Goal: Task Accomplishment & Management: Manage account settings

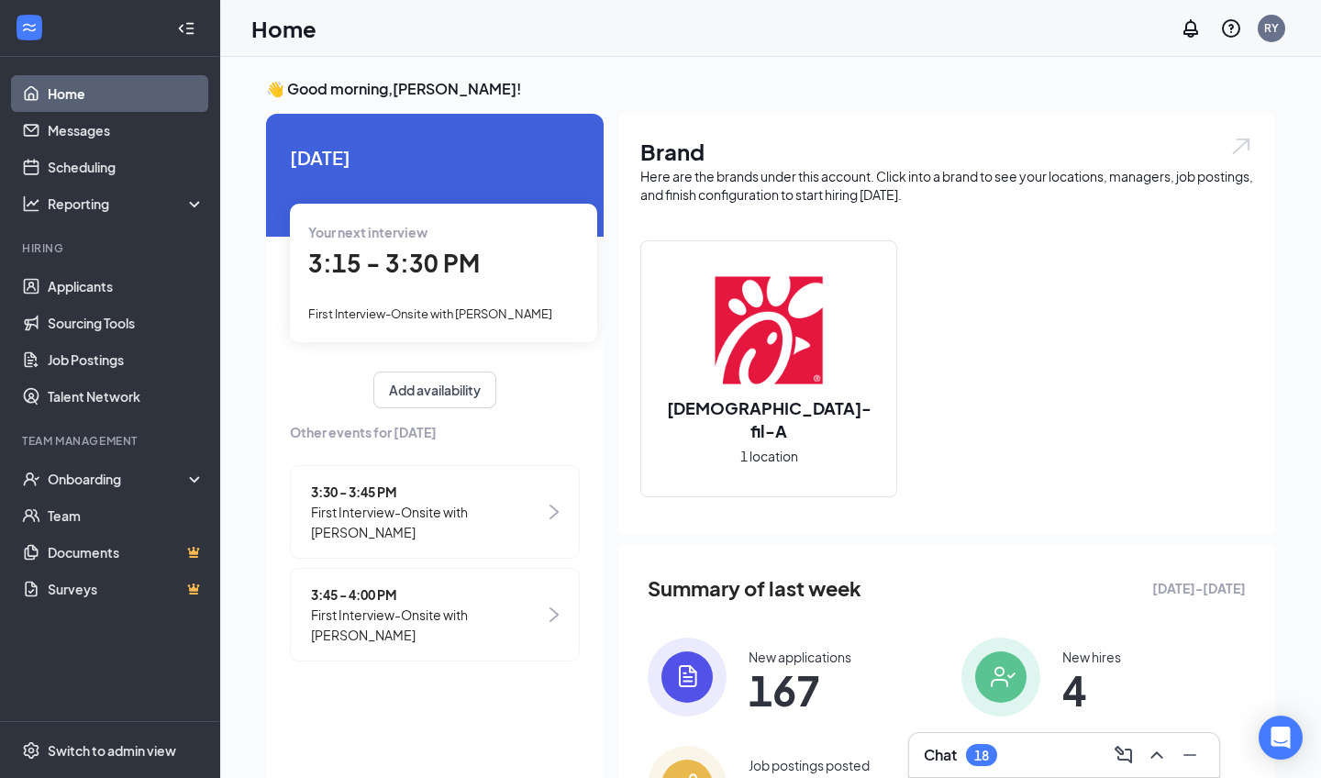
click at [415, 282] on div "Your next interview 3:15 - 3:30 PM First Interview-Onsite with [PERSON_NAME]" at bounding box center [443, 273] width 307 height 138
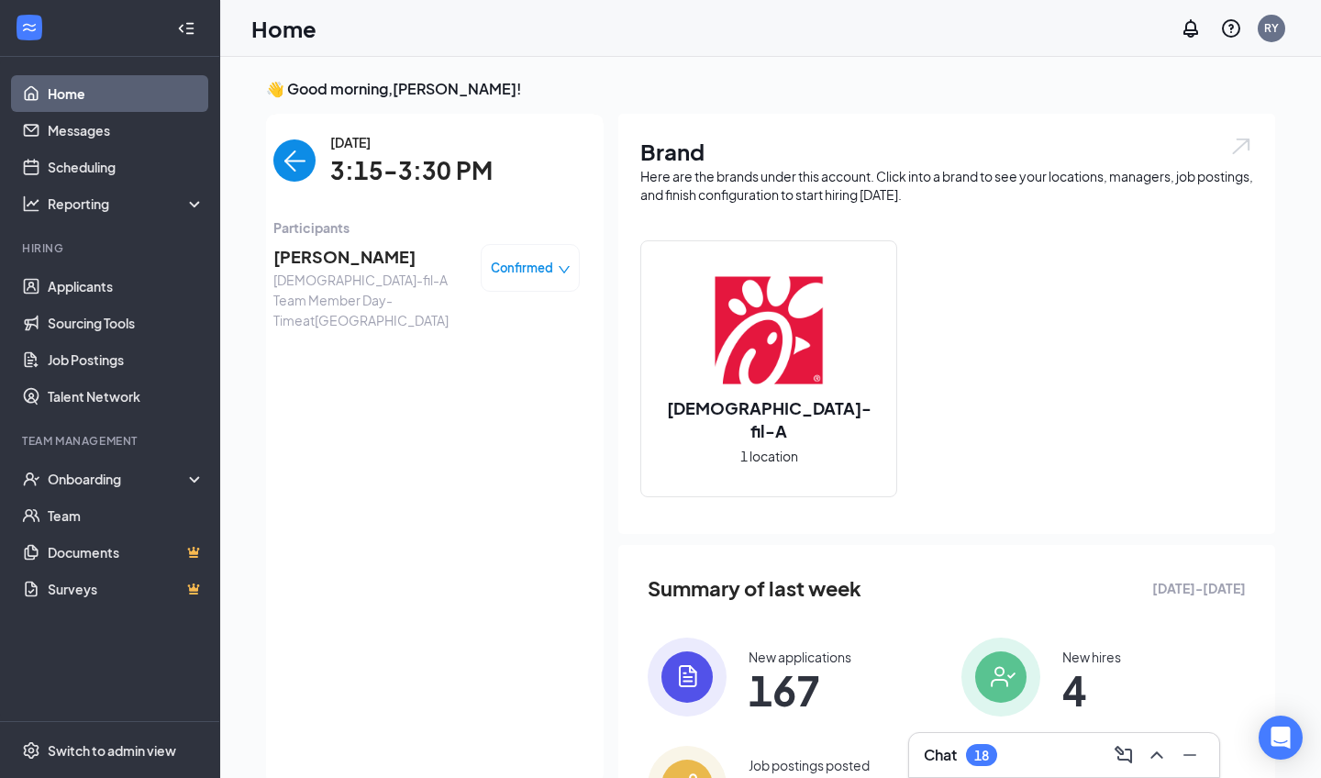
scroll to position [7, 0]
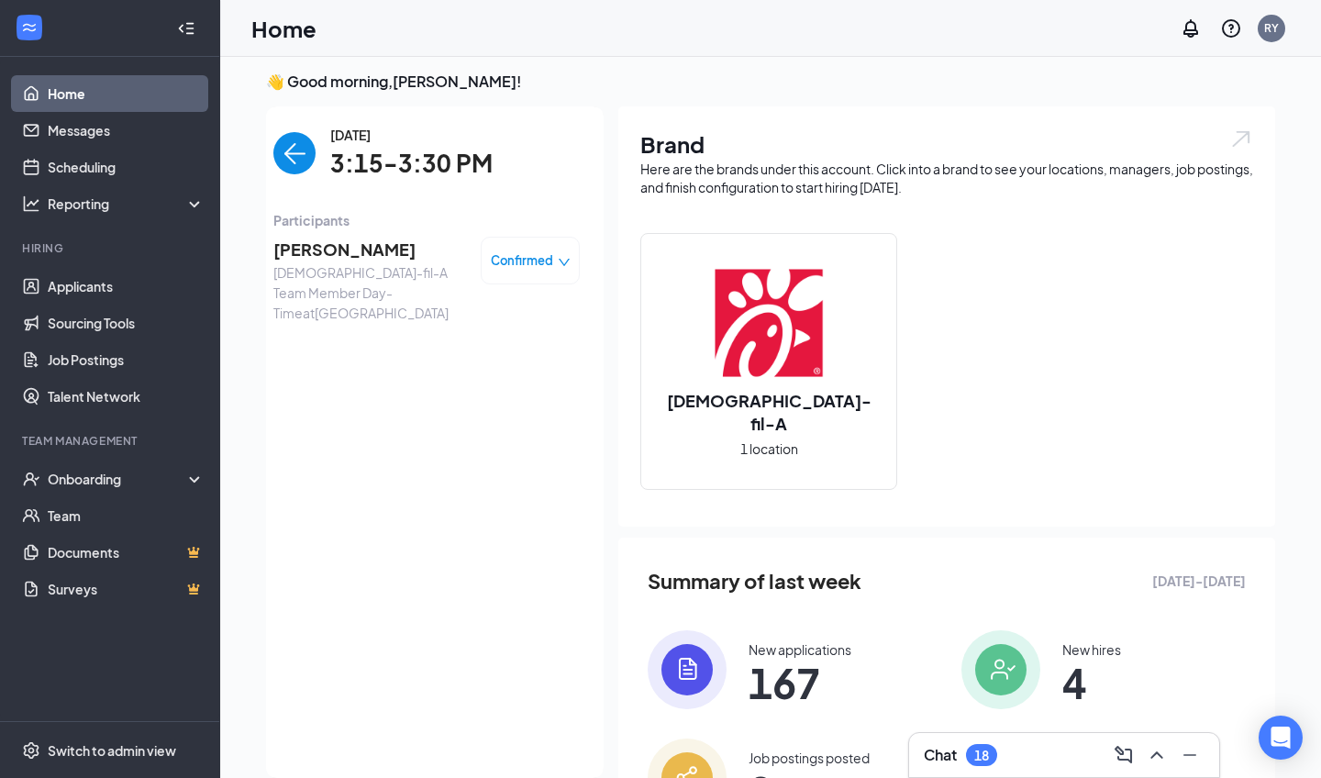
click at [360, 251] on span "[PERSON_NAME]" at bounding box center [369, 250] width 193 height 26
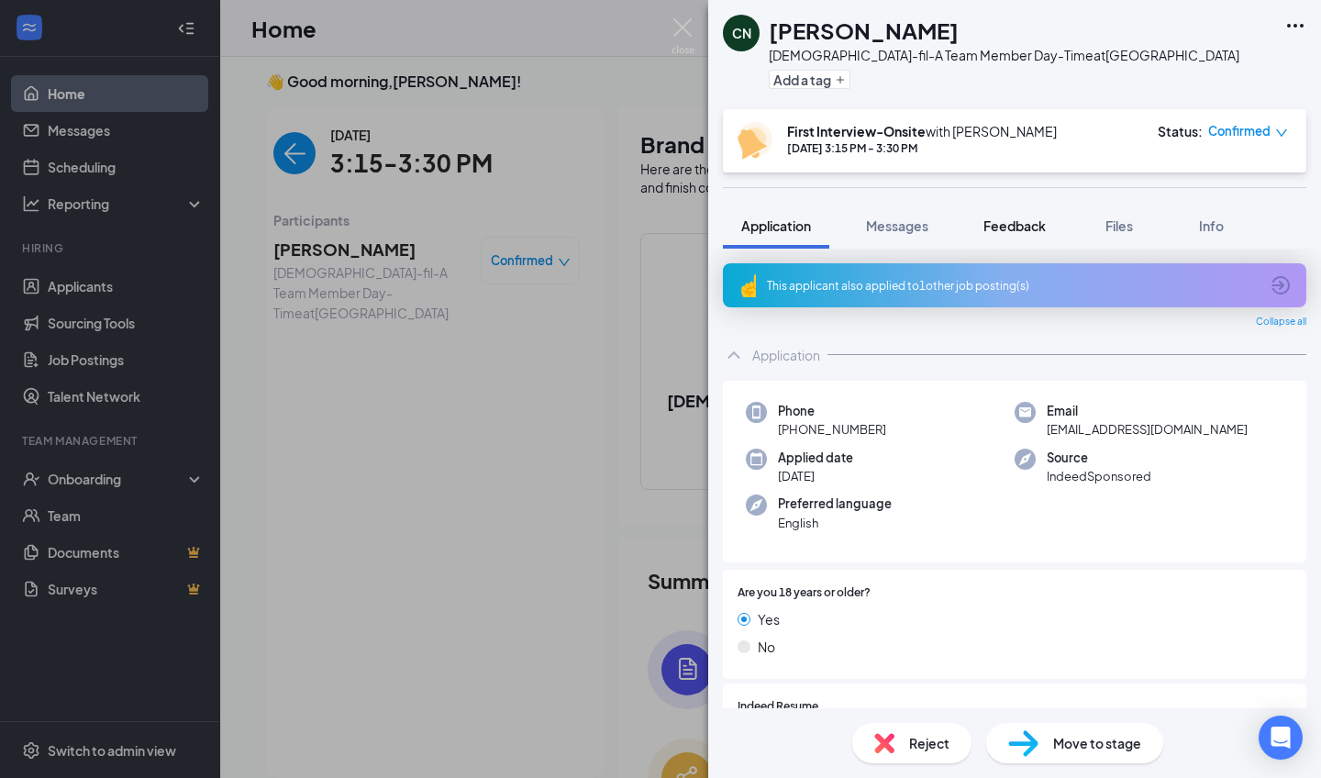
click at [1007, 213] on button "Feedback" at bounding box center [1014, 226] width 99 height 46
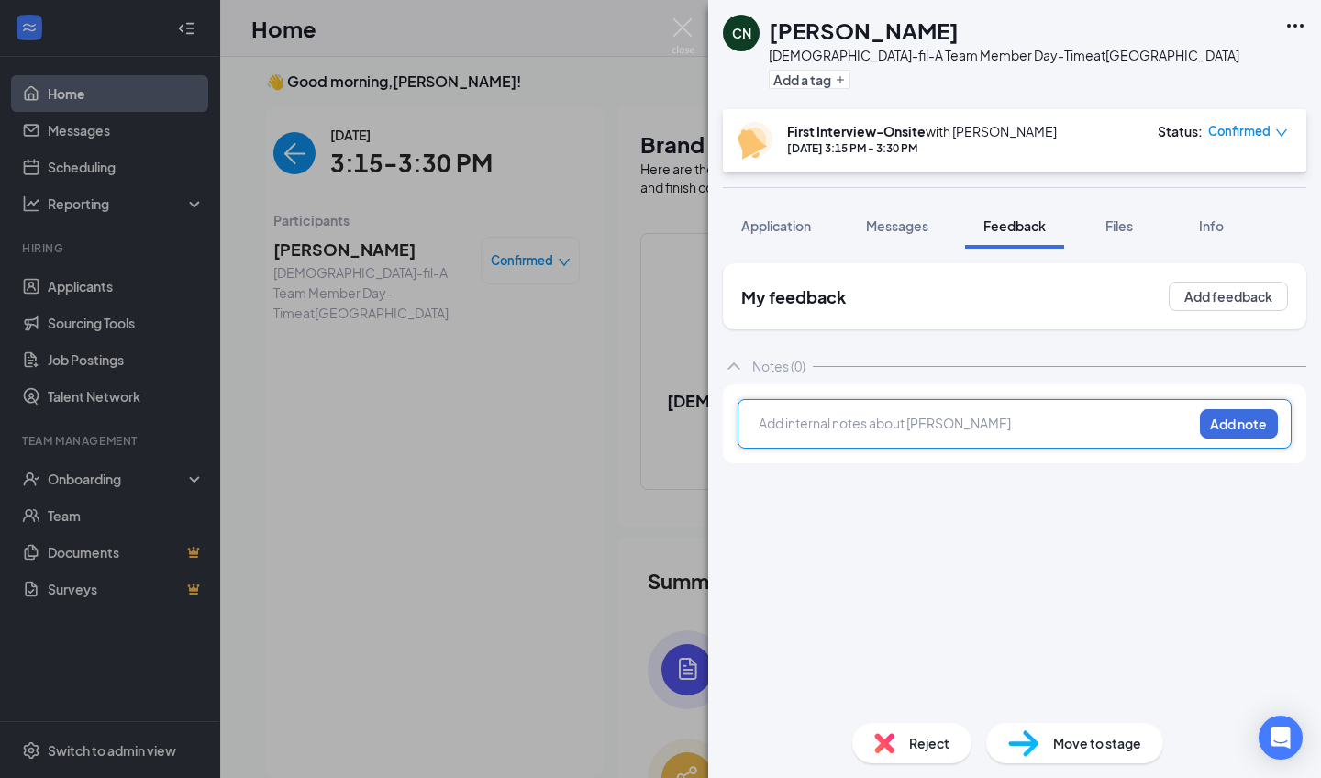
click at [838, 423] on div at bounding box center [976, 423] width 432 height 19
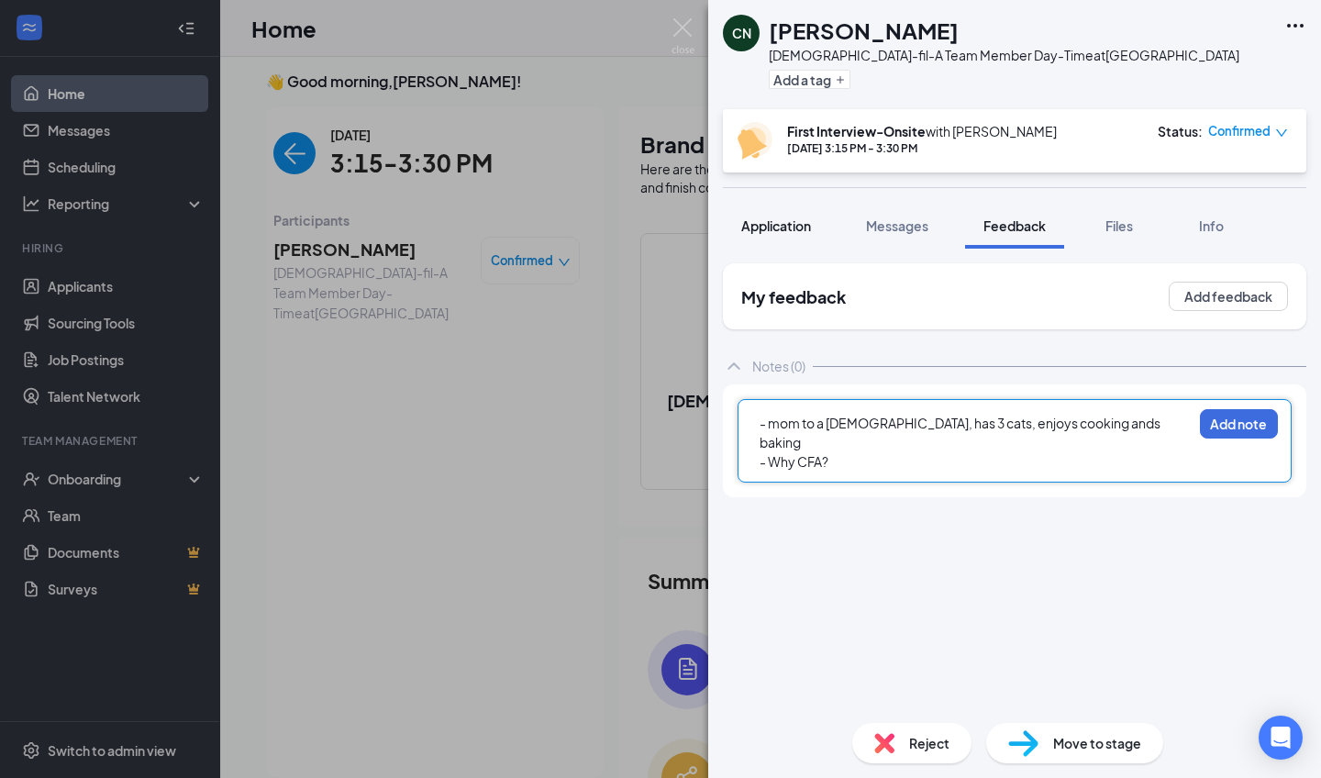
click at [805, 224] on span "Application" at bounding box center [776, 225] width 70 height 17
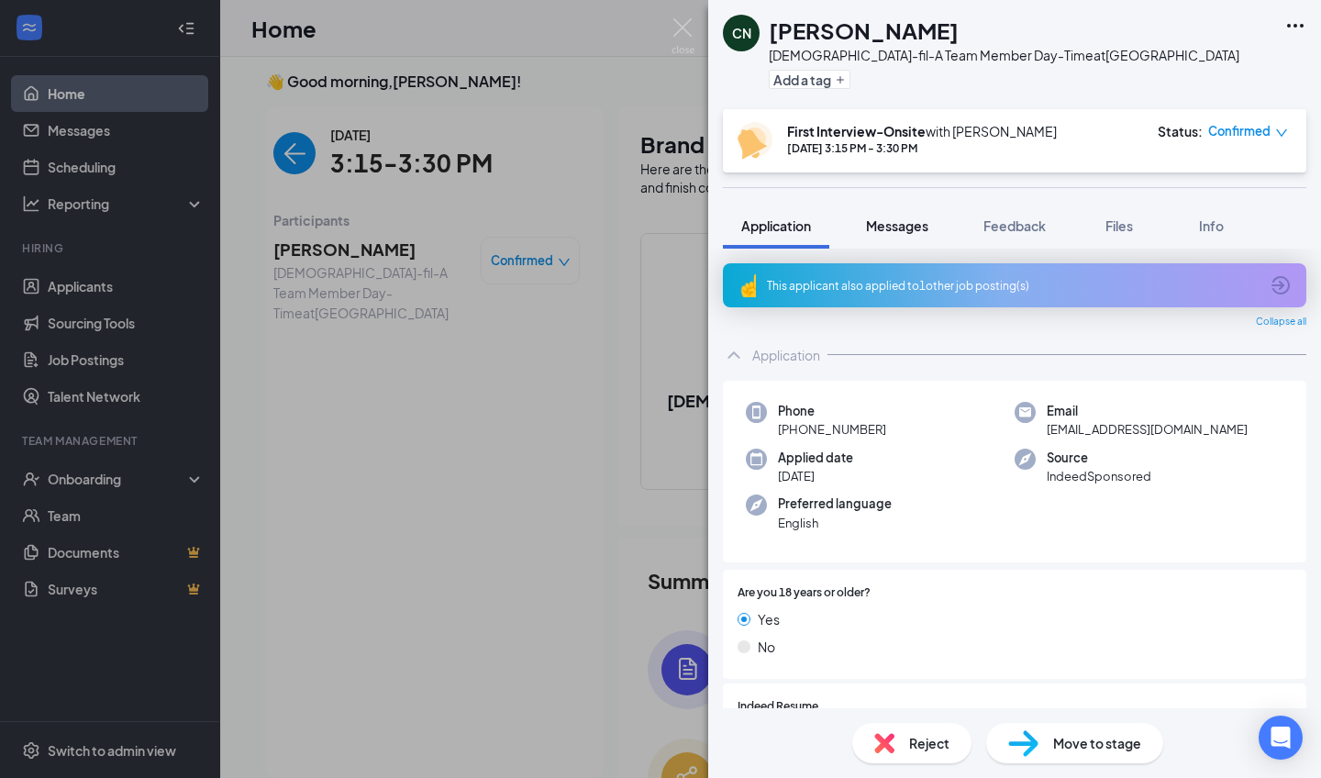
click at [911, 234] on div "Messages" at bounding box center [897, 225] width 62 height 18
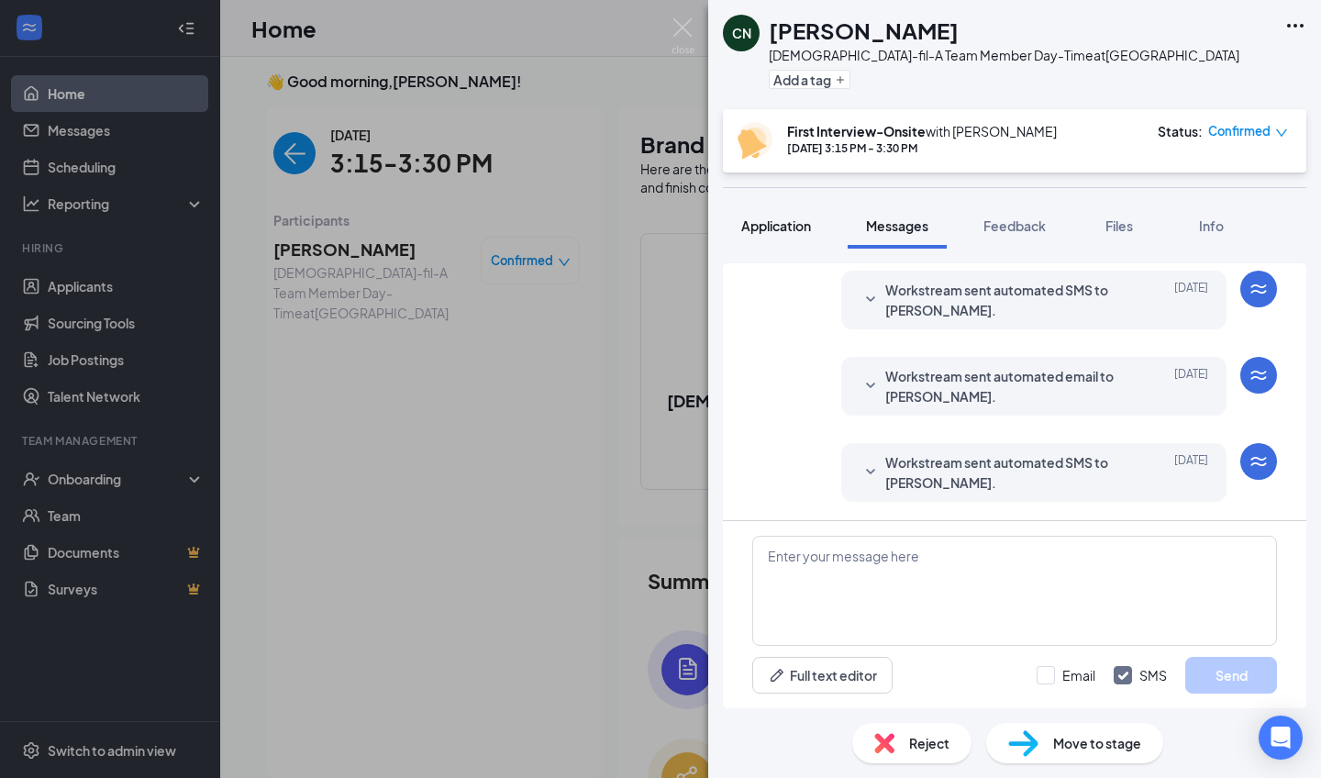
scroll to position [598, 0]
click at [800, 237] on button "Application" at bounding box center [776, 226] width 106 height 46
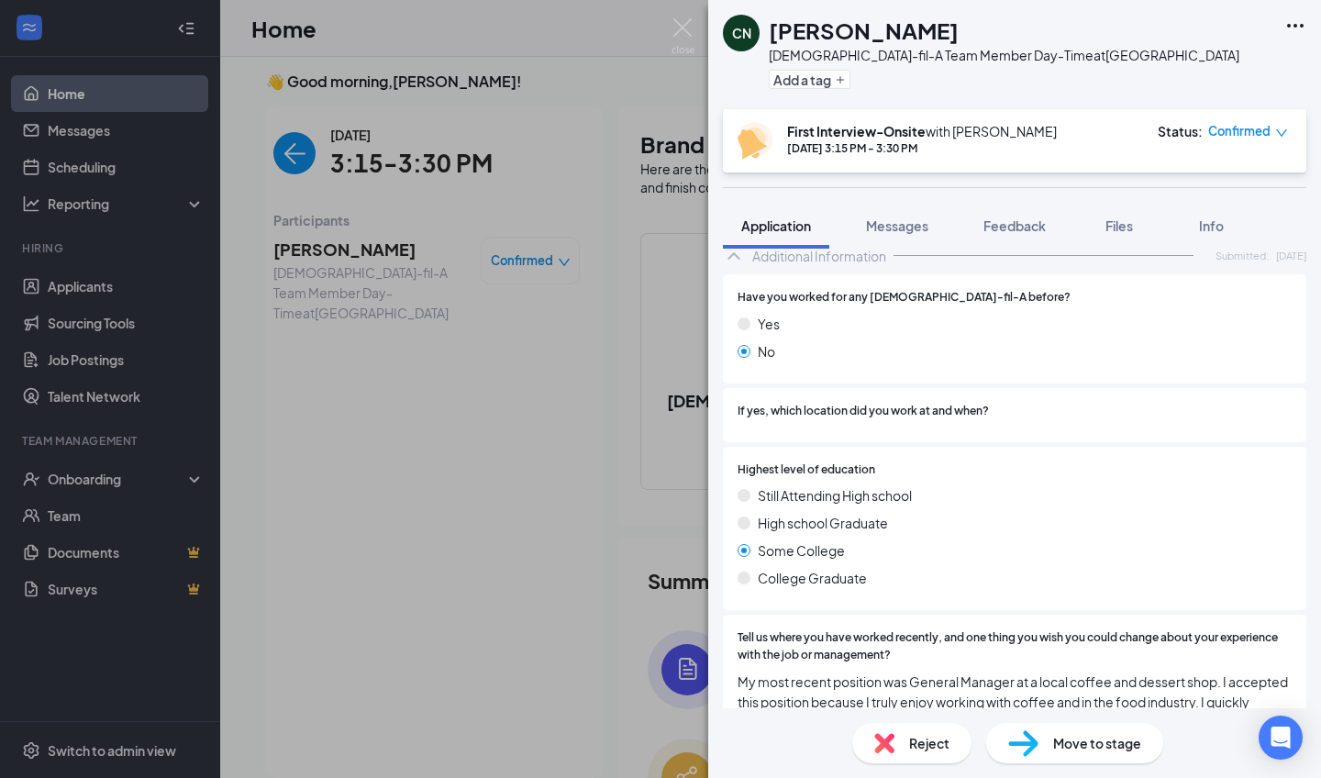
scroll to position [801, 0]
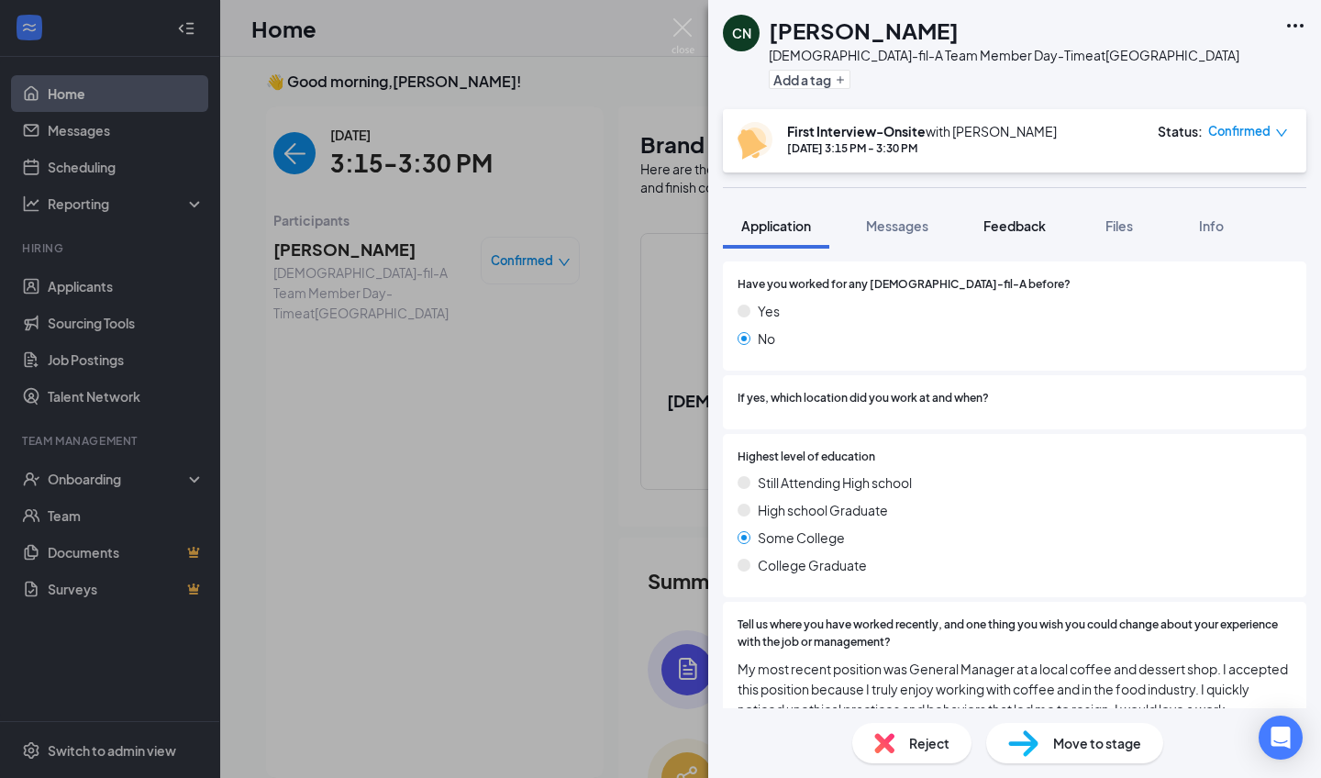
click at [1050, 239] on button "Feedback" at bounding box center [1014, 226] width 99 height 46
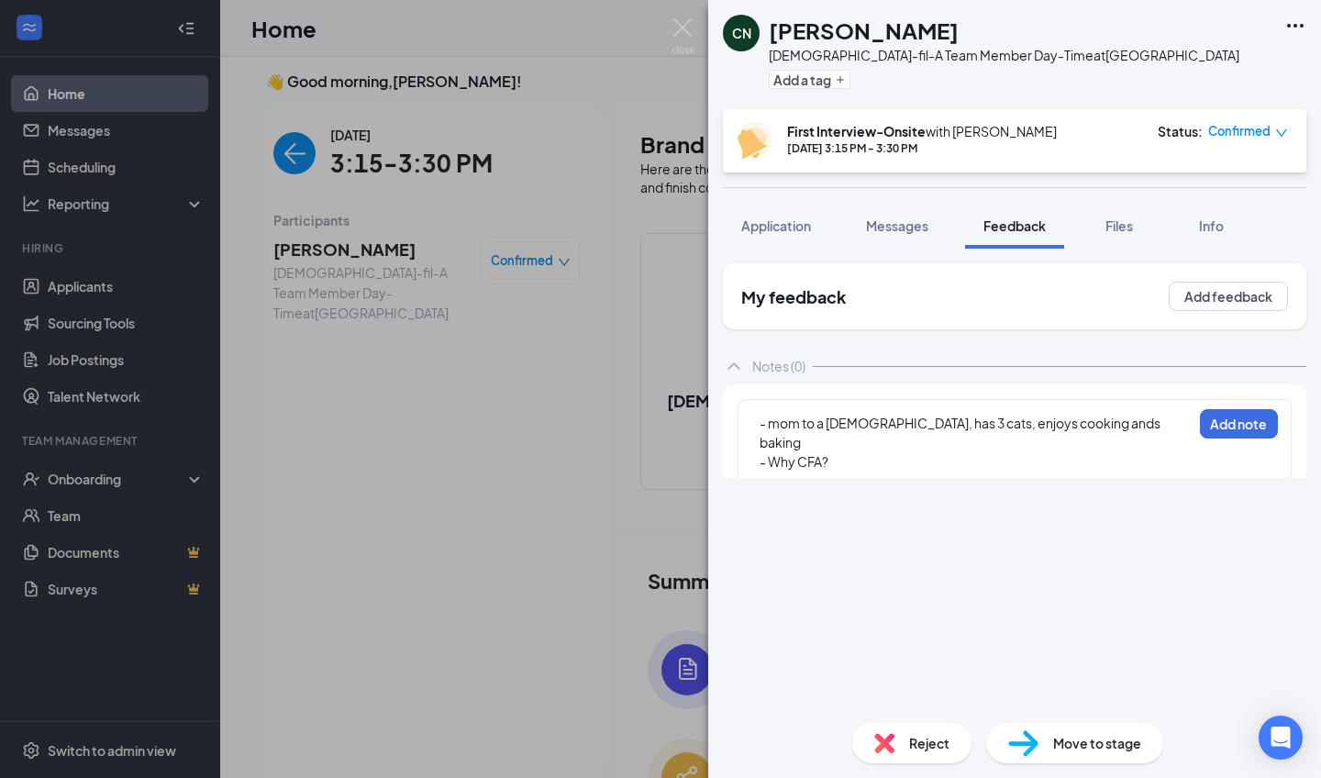
click at [873, 452] on div "- Why CFA?" at bounding box center [976, 461] width 432 height 19
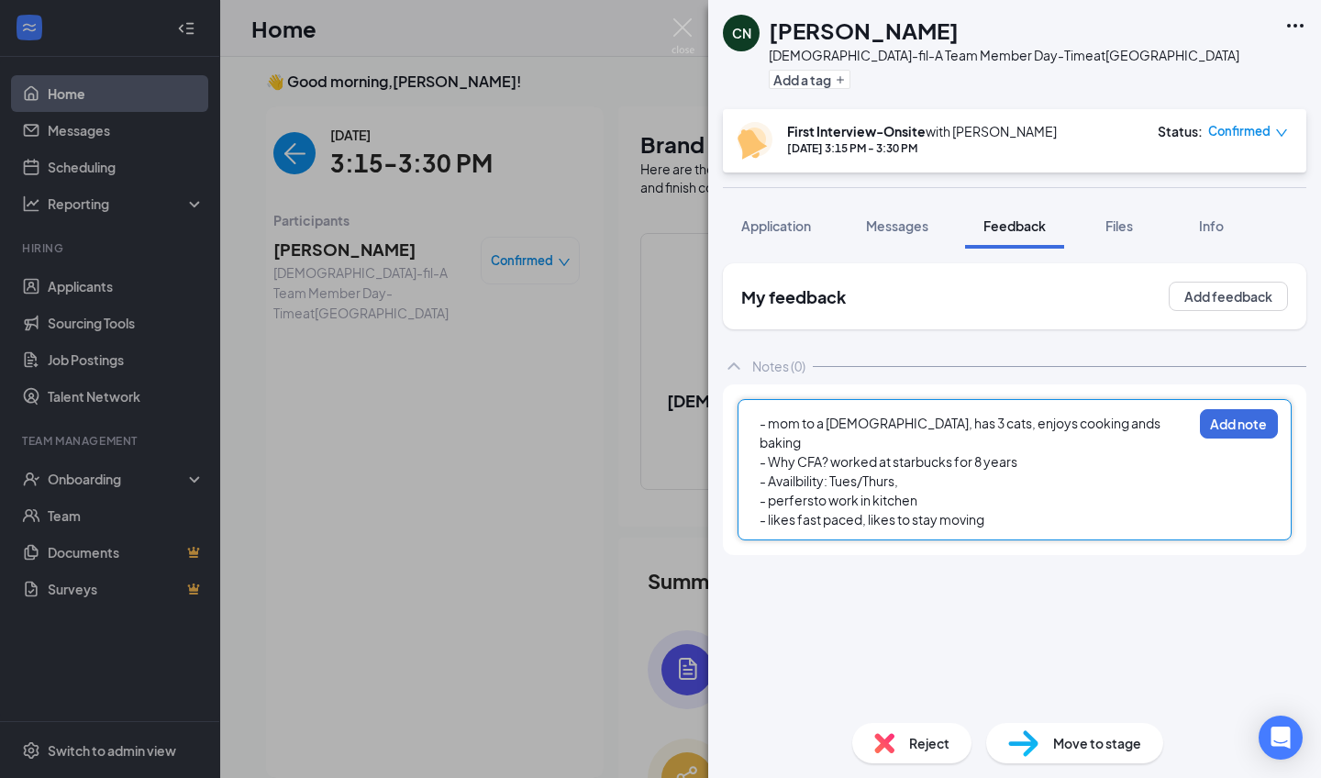
click at [1038, 452] on div "- Why CFA? worked at starbucks for 8 years" at bounding box center [976, 461] width 432 height 19
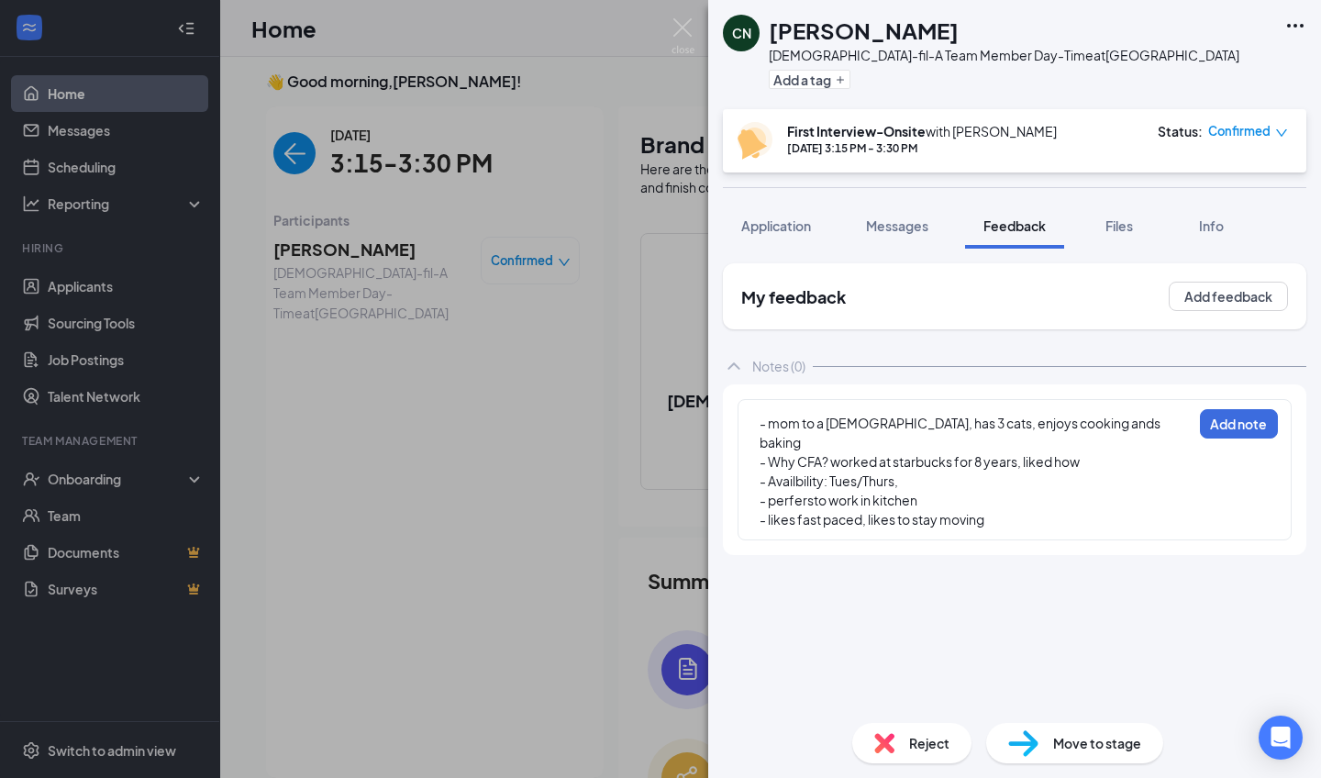
click at [311, 162] on div "CN Ciera Newby Chick-fil-A Team Member Day-Time at Chesterfield Plaza Add a tag…" at bounding box center [660, 389] width 1321 height 778
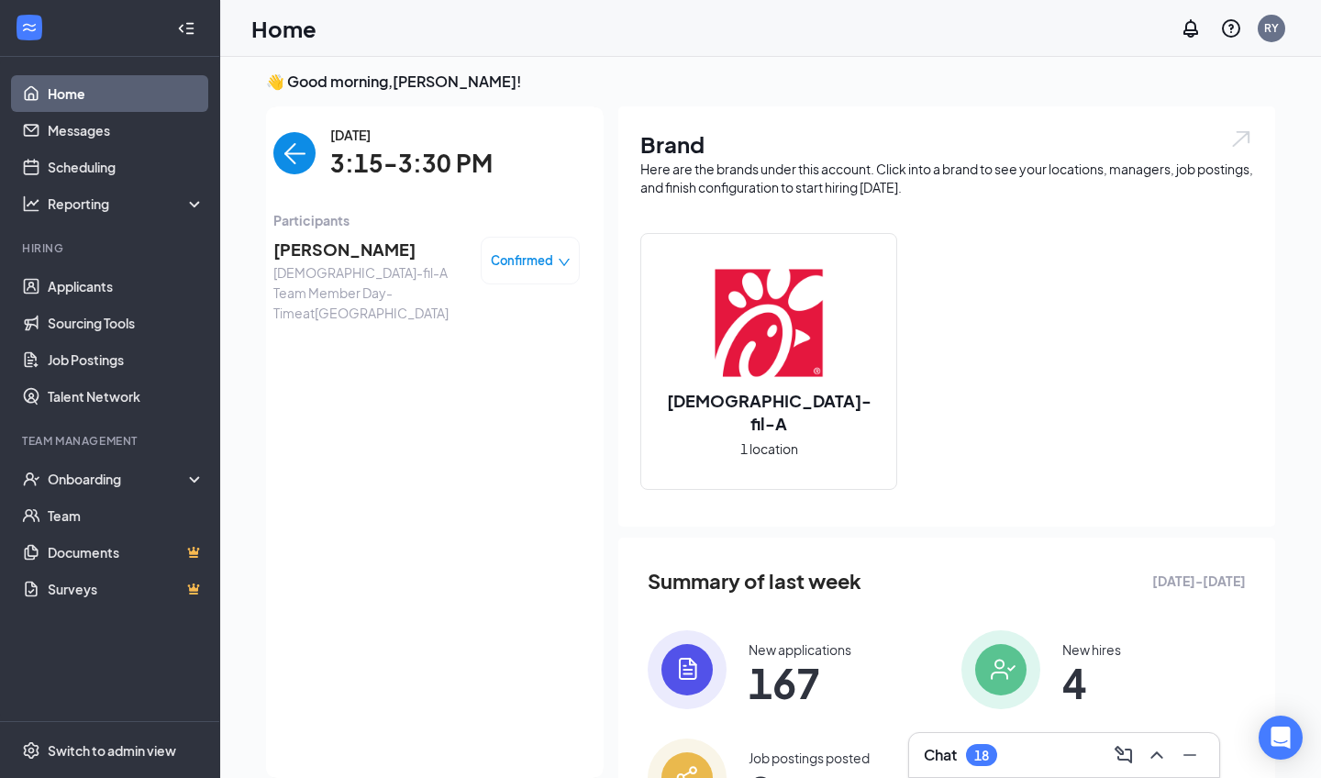
click at [311, 162] on img "back-button" at bounding box center [294, 153] width 42 height 42
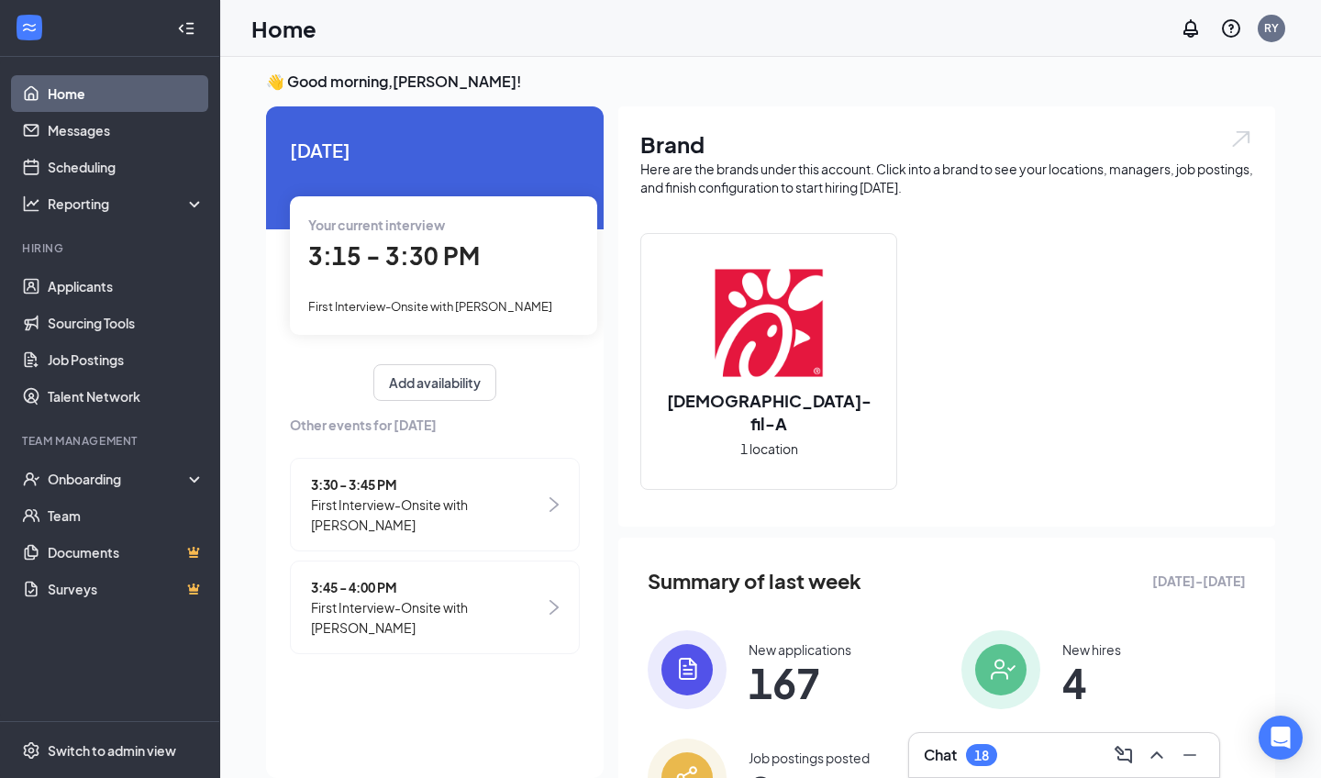
click at [422, 506] on span "First Interview-Onsite with [PERSON_NAME]" at bounding box center [428, 514] width 234 height 40
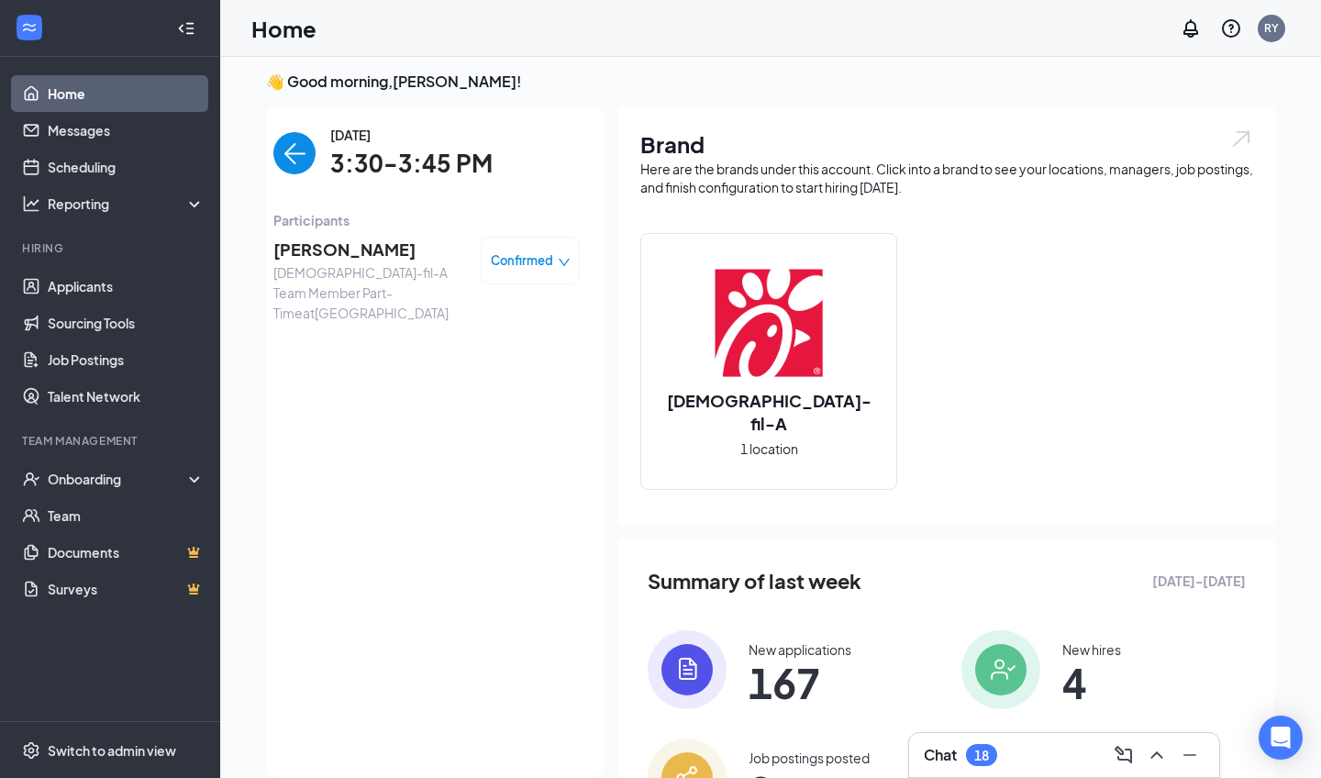
click at [354, 251] on span "Mia Callender" at bounding box center [369, 250] width 193 height 26
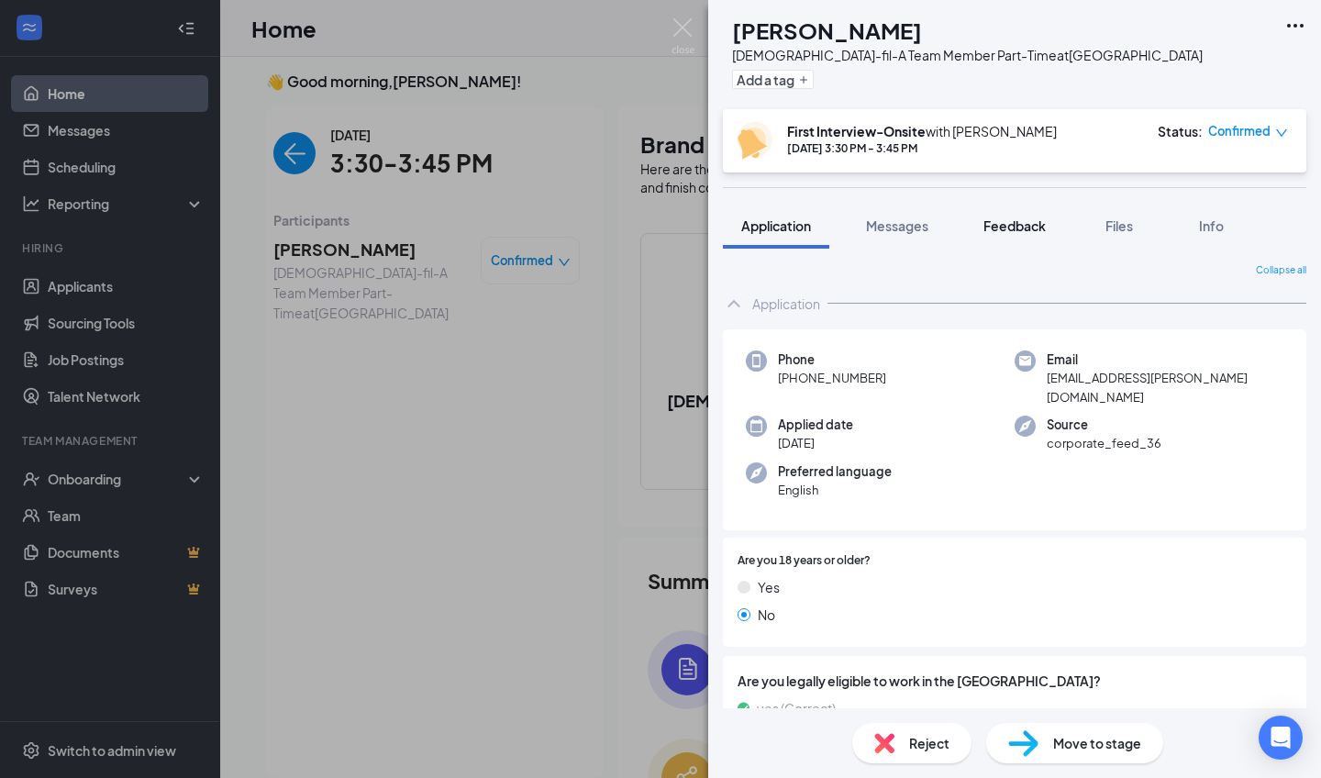
click at [996, 226] on span "Feedback" at bounding box center [1014, 225] width 62 height 17
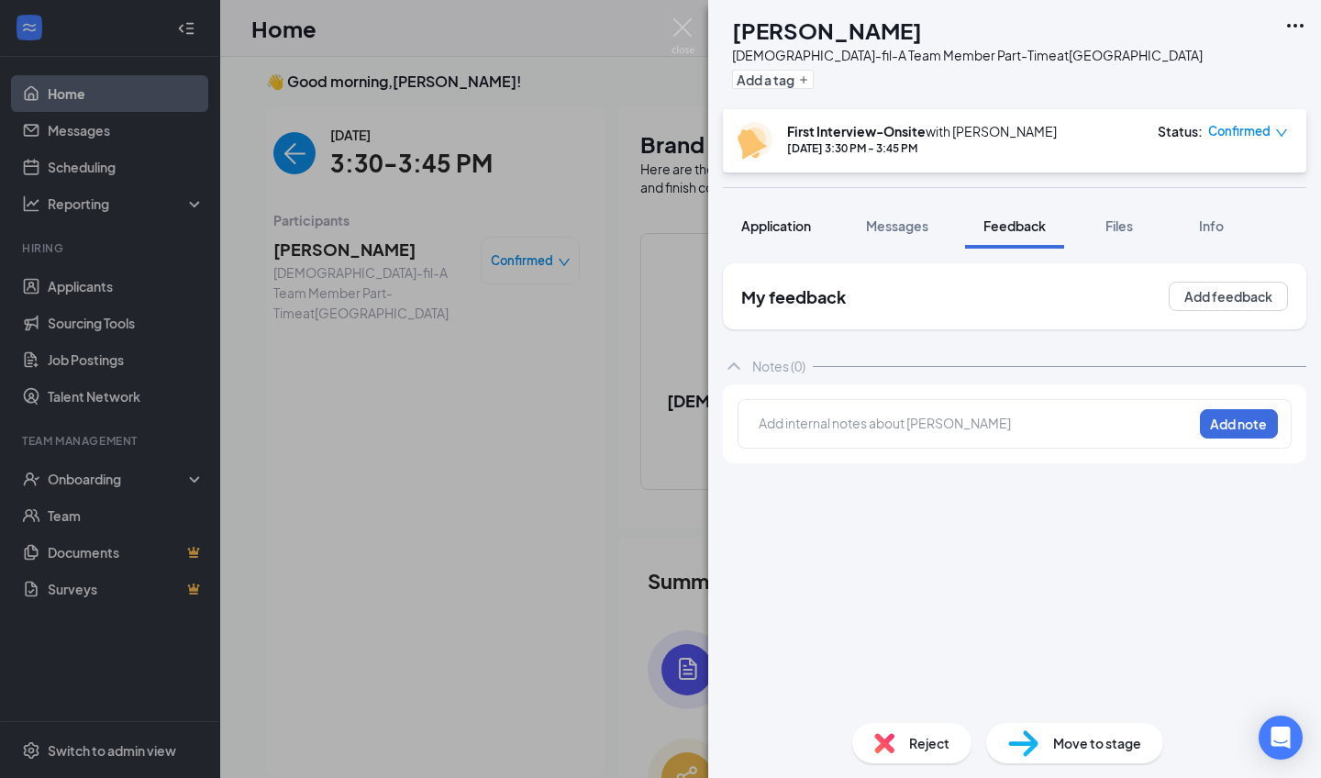
click at [773, 211] on button "Application" at bounding box center [776, 226] width 106 height 46
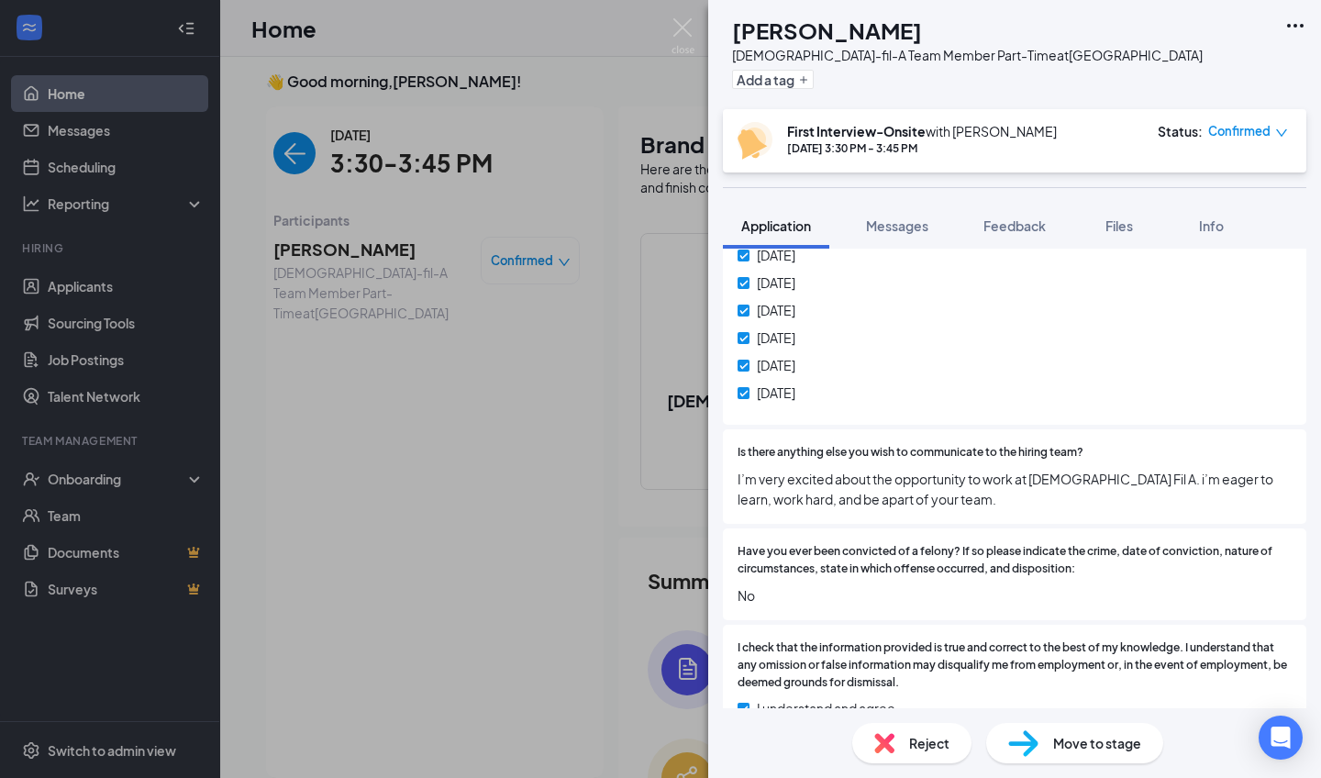
scroll to position [2255, 0]
click at [1003, 217] on span "Feedback" at bounding box center [1014, 225] width 62 height 17
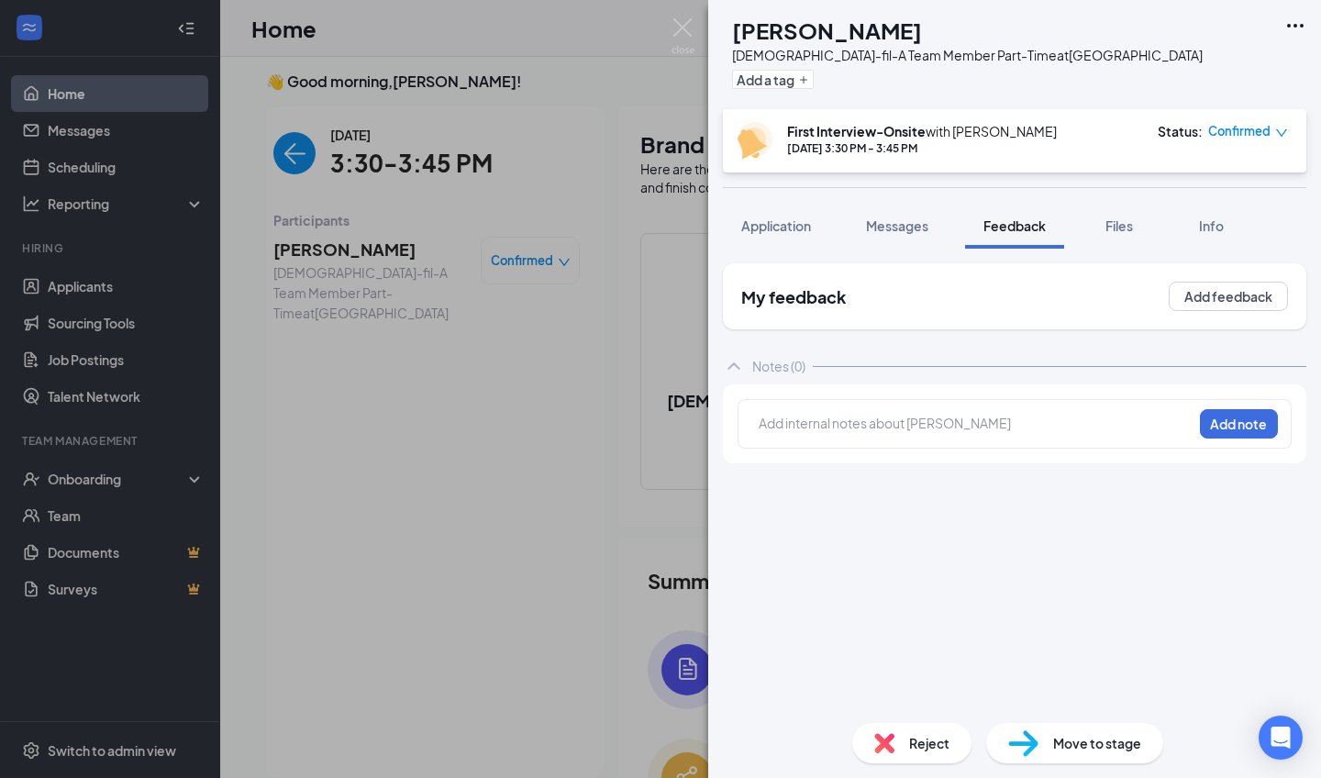
click at [893, 399] on div "Add internal notes about Mia Callender Add note" at bounding box center [1015, 424] width 554 height 50
click at [893, 409] on div "Add internal notes about Mia Callender Add note" at bounding box center [1015, 424] width 554 height 50
click at [889, 411] on div "Add internal notes about Mia Callender Add note" at bounding box center [1015, 424] width 554 height 50
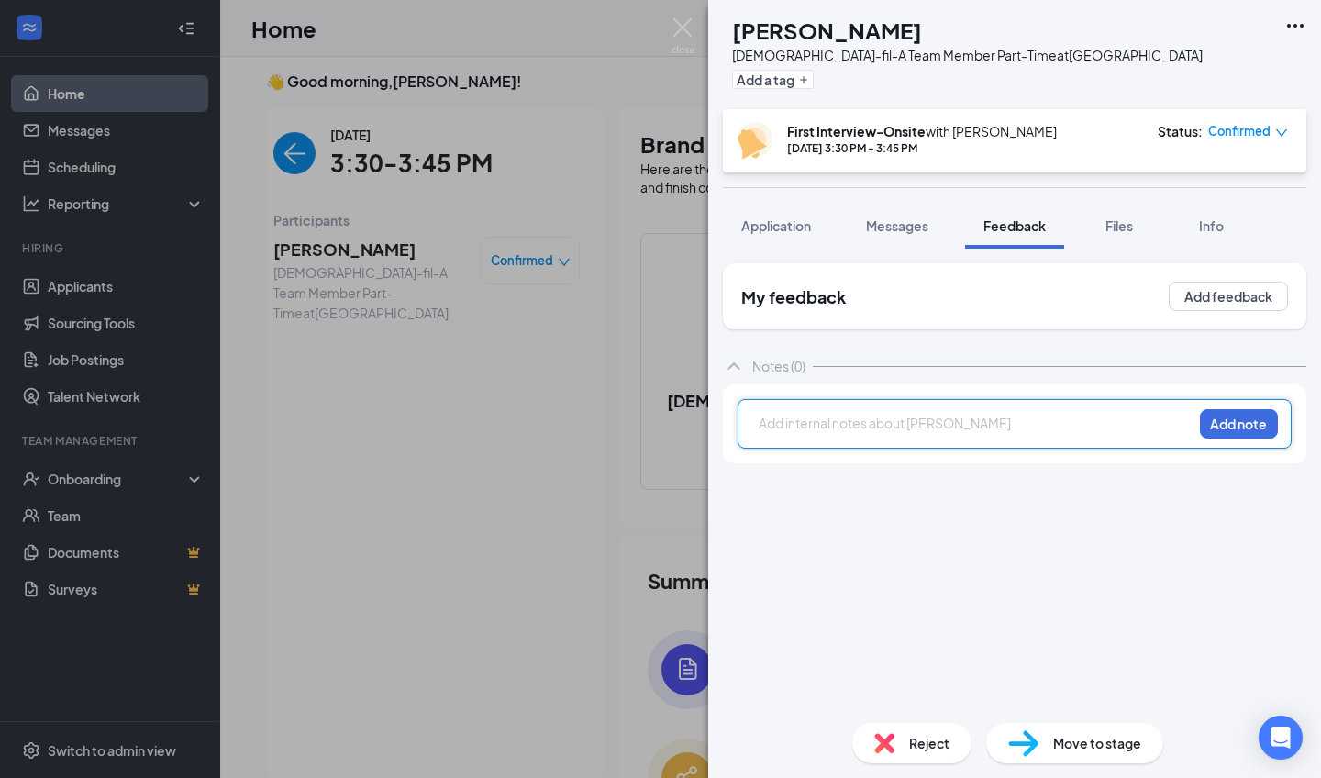
click at [883, 416] on div at bounding box center [976, 423] width 432 height 19
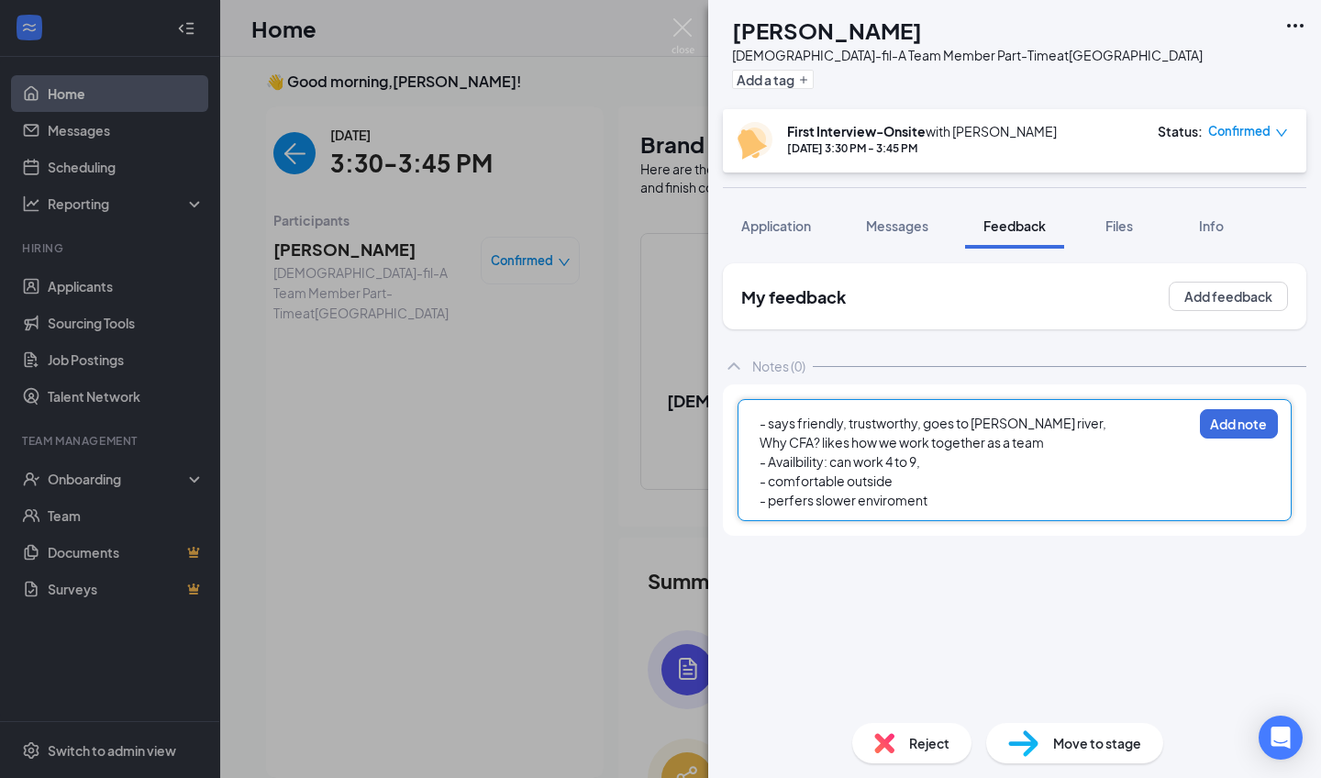
click at [949, 493] on div "- perfers slower enviroment" at bounding box center [976, 500] width 432 height 19
click at [1078, 456] on div "- Availbility: can work 4 to 9," at bounding box center [976, 461] width 432 height 19
click at [1063, 449] on div "Why CFA? likes how we work together as a team" at bounding box center [976, 442] width 432 height 19
click at [950, 467] on div "- Availbility: can work 4 to 9," at bounding box center [976, 461] width 432 height 19
click at [1055, 441] on span "Why CFA? likes how we work together as a team, likes the spicy" at bounding box center [946, 442] width 373 height 17
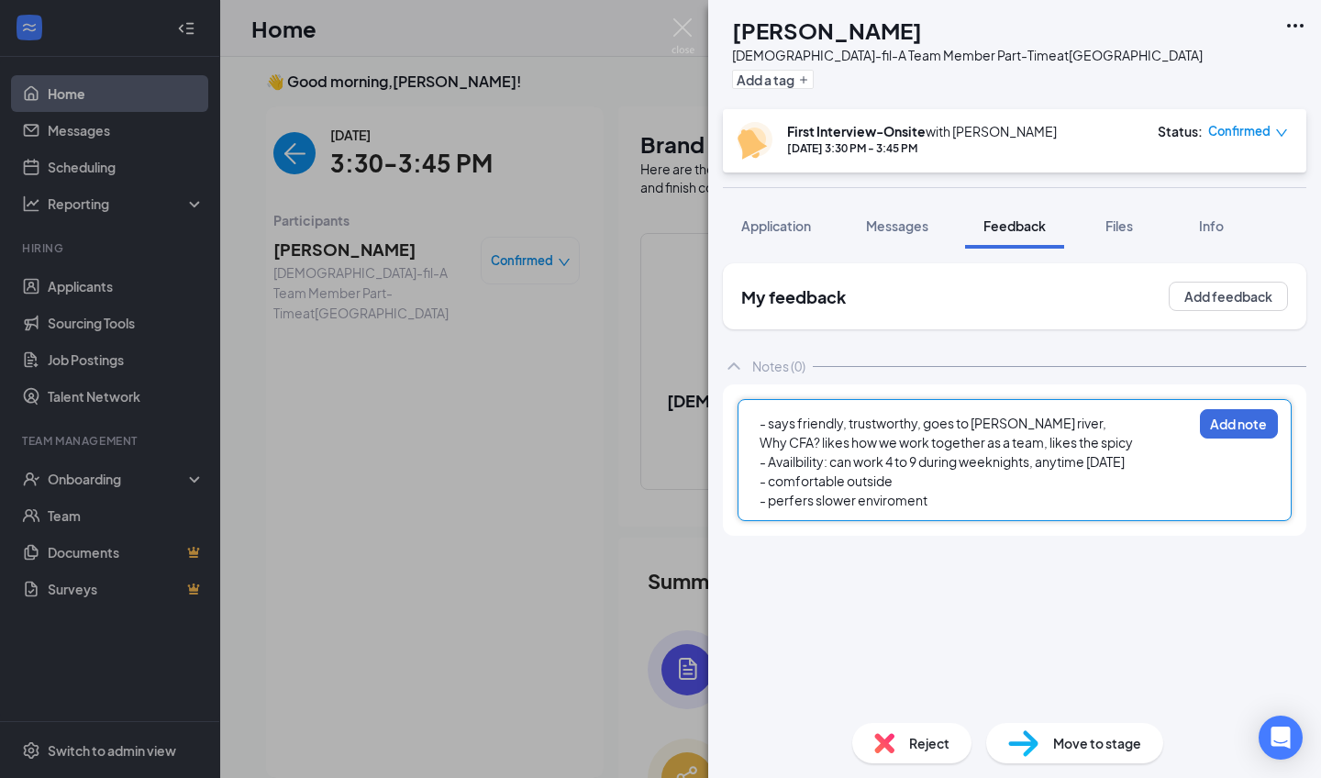
click at [1052, 426] on div "- says friendly, trustworthy, goes to James river," at bounding box center [976, 423] width 432 height 19
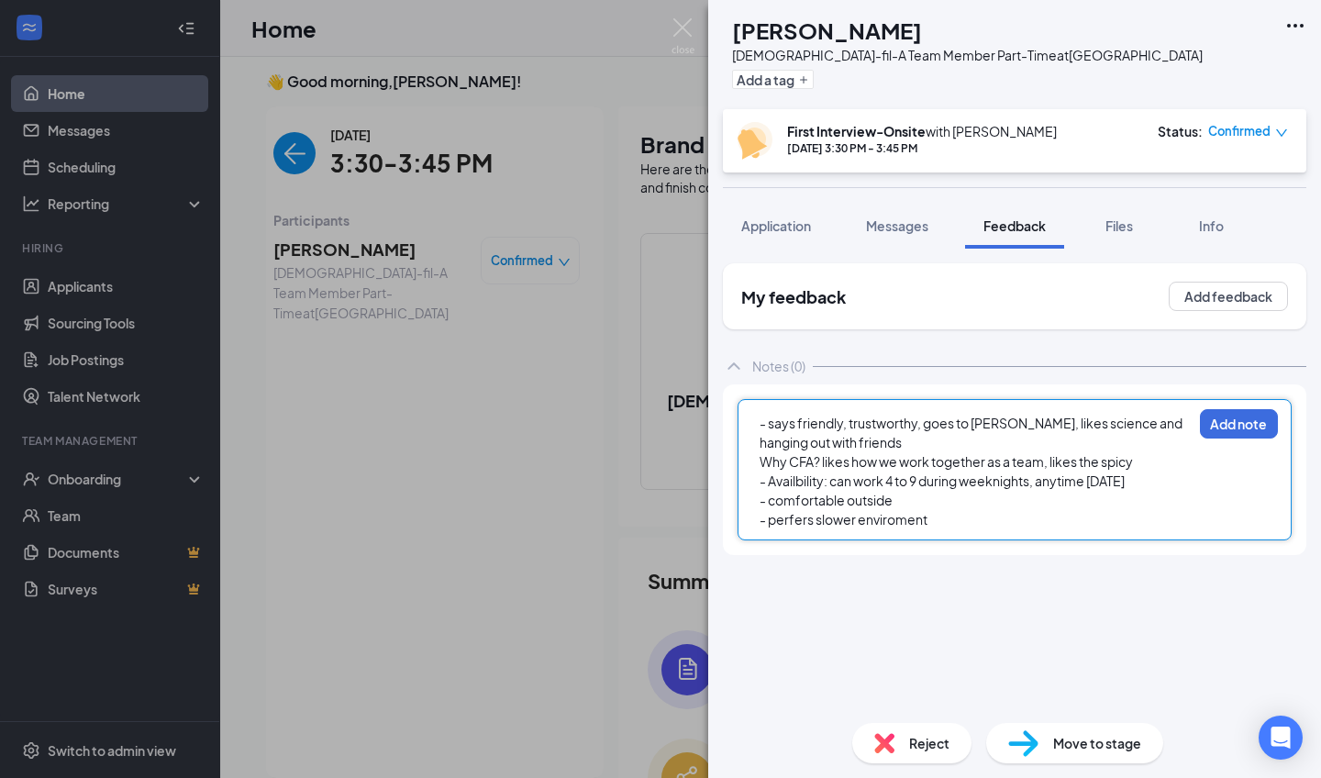
click at [994, 514] on div "- perfers slower enviroment" at bounding box center [976, 519] width 432 height 19
click at [1215, 417] on button "Add note" at bounding box center [1239, 423] width 78 height 29
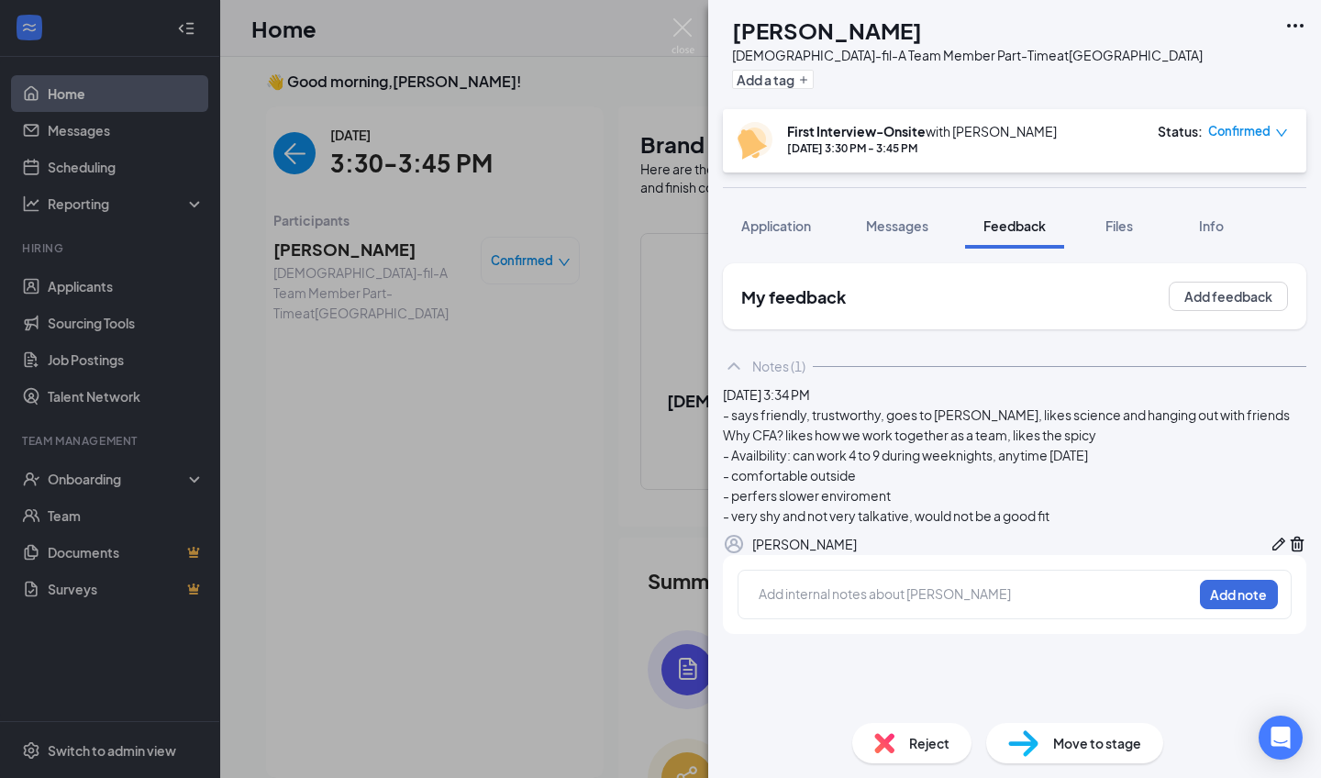
click at [894, 727] on div "Reject" at bounding box center [911, 743] width 119 height 40
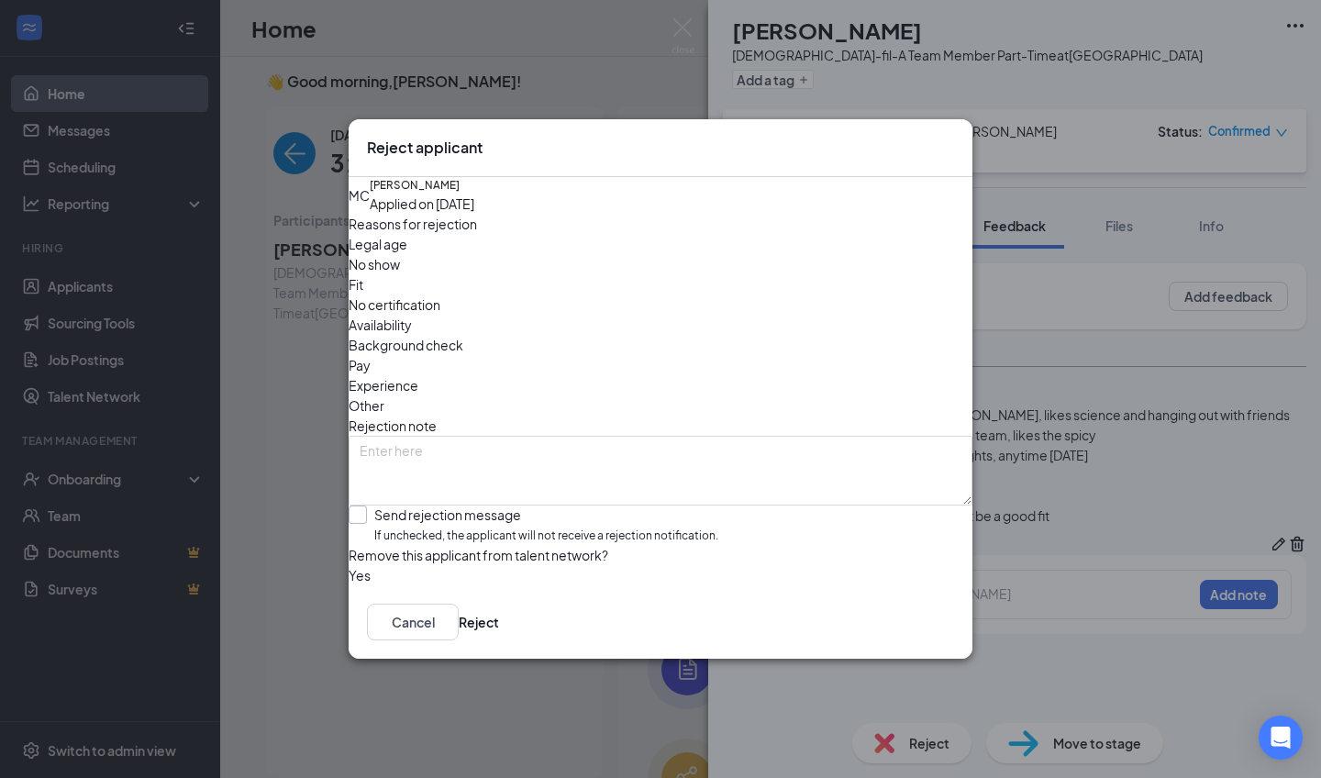
click at [491, 505] on div "Send rejection message" at bounding box center [546, 514] width 344 height 18
click at [491, 505] on input "Send rejection message If unchecked, the applicant will not receive a rejection…" at bounding box center [534, 524] width 370 height 39
checkbox input "true"
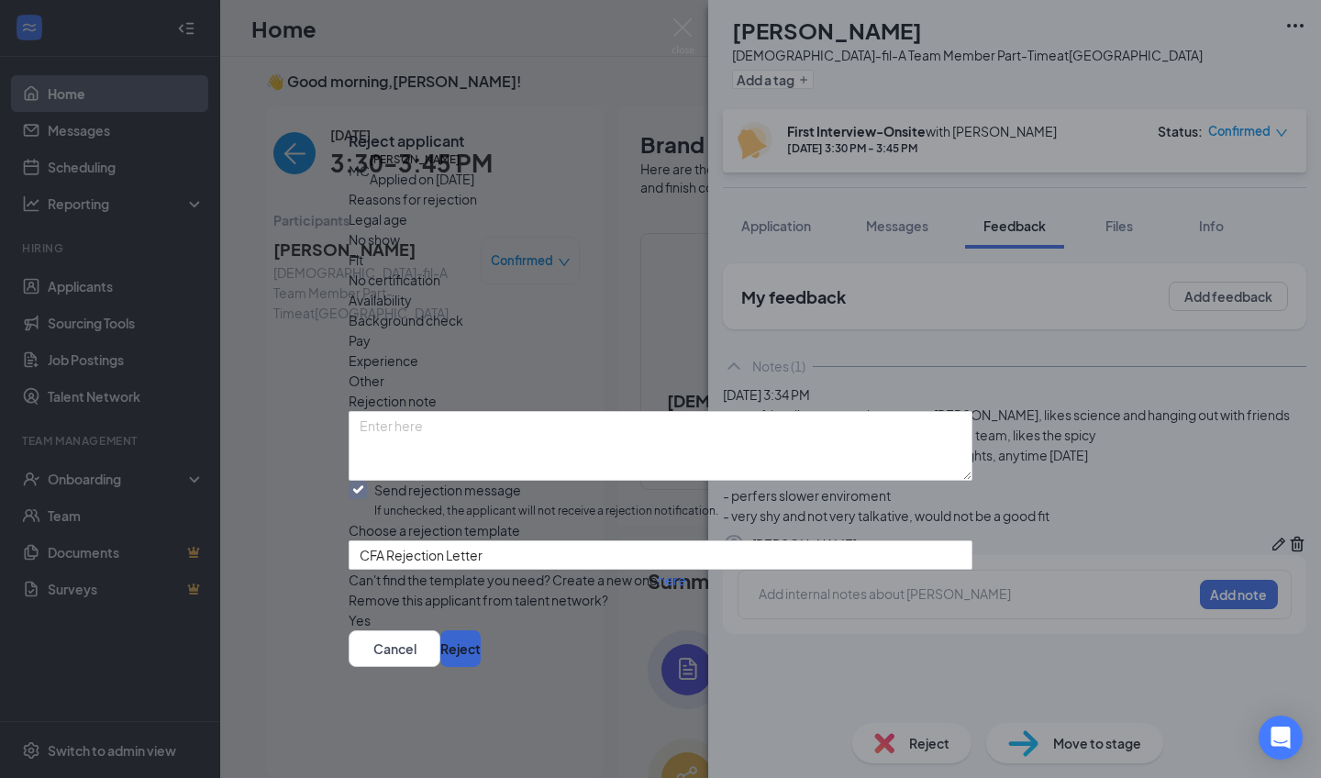
click at [481, 664] on button "Reject" at bounding box center [460, 648] width 40 height 37
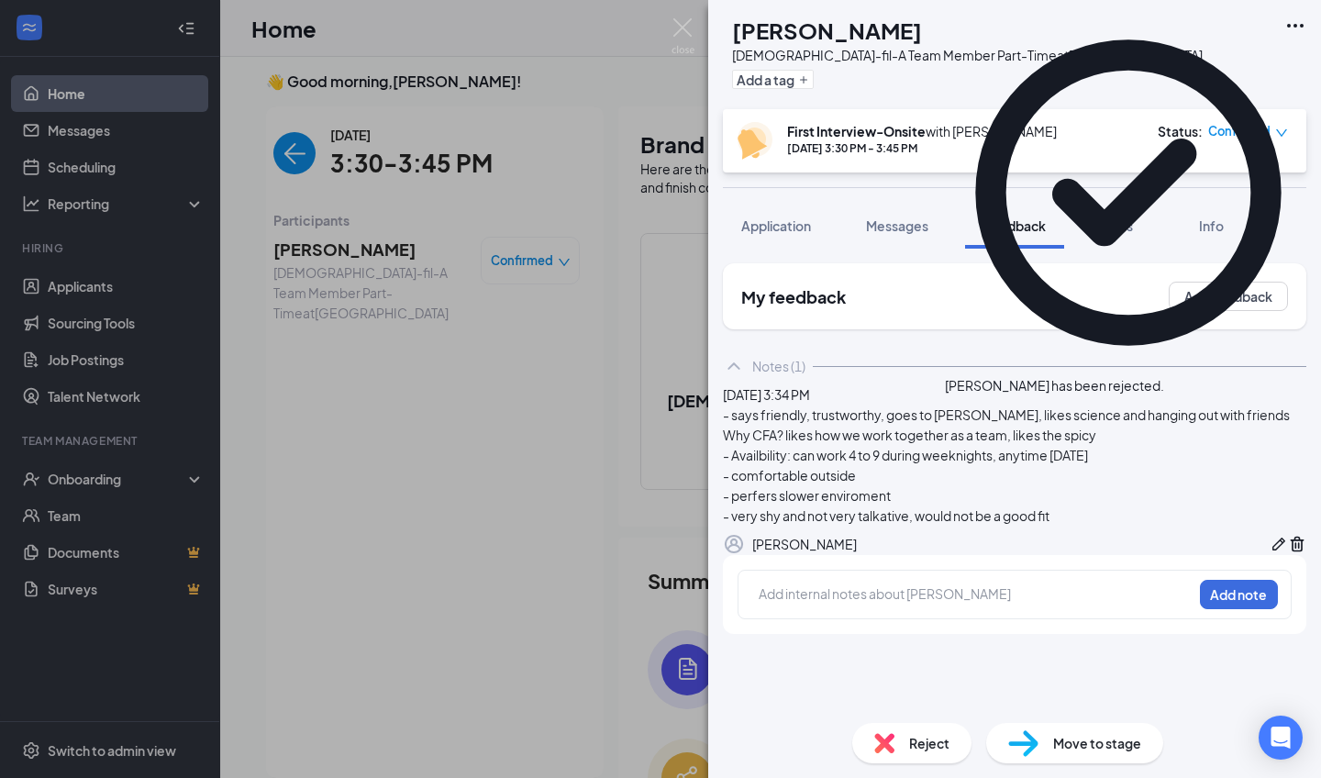
click at [304, 159] on div "MC Mia Callender Chick-fil-A Team Member Part-Time at Chesterfield Plaza Add a …" at bounding box center [660, 389] width 1321 height 778
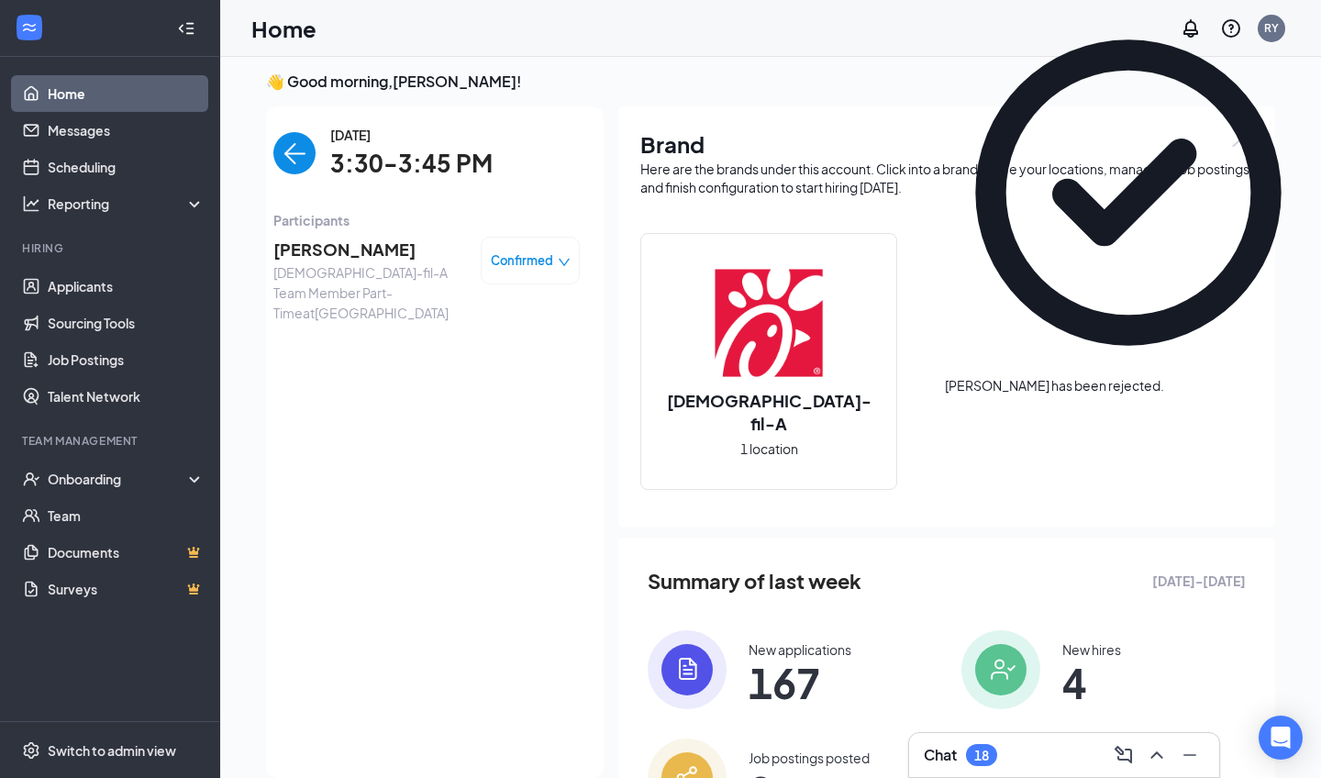
click at [304, 159] on img "back-button" at bounding box center [294, 153] width 42 height 42
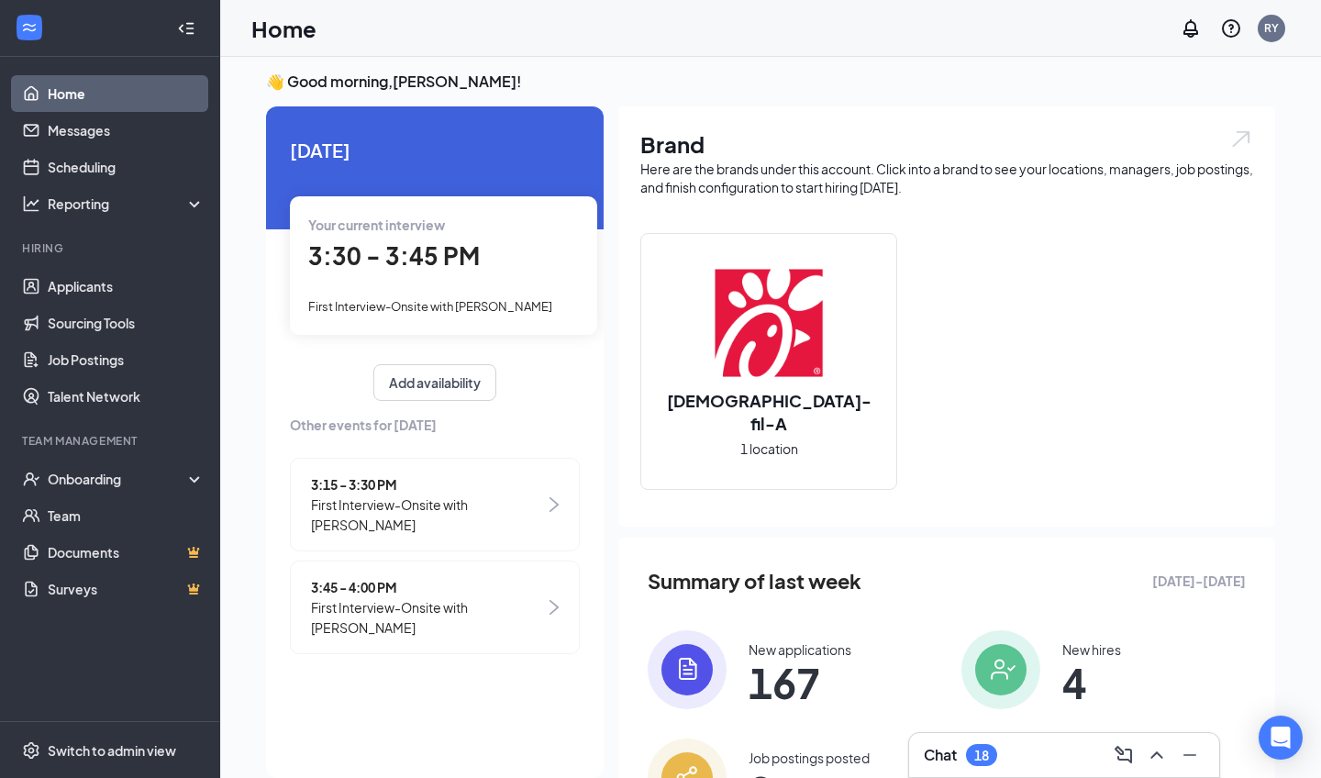
click at [375, 477] on span "3:15 - 3:30 PM" at bounding box center [428, 484] width 234 height 20
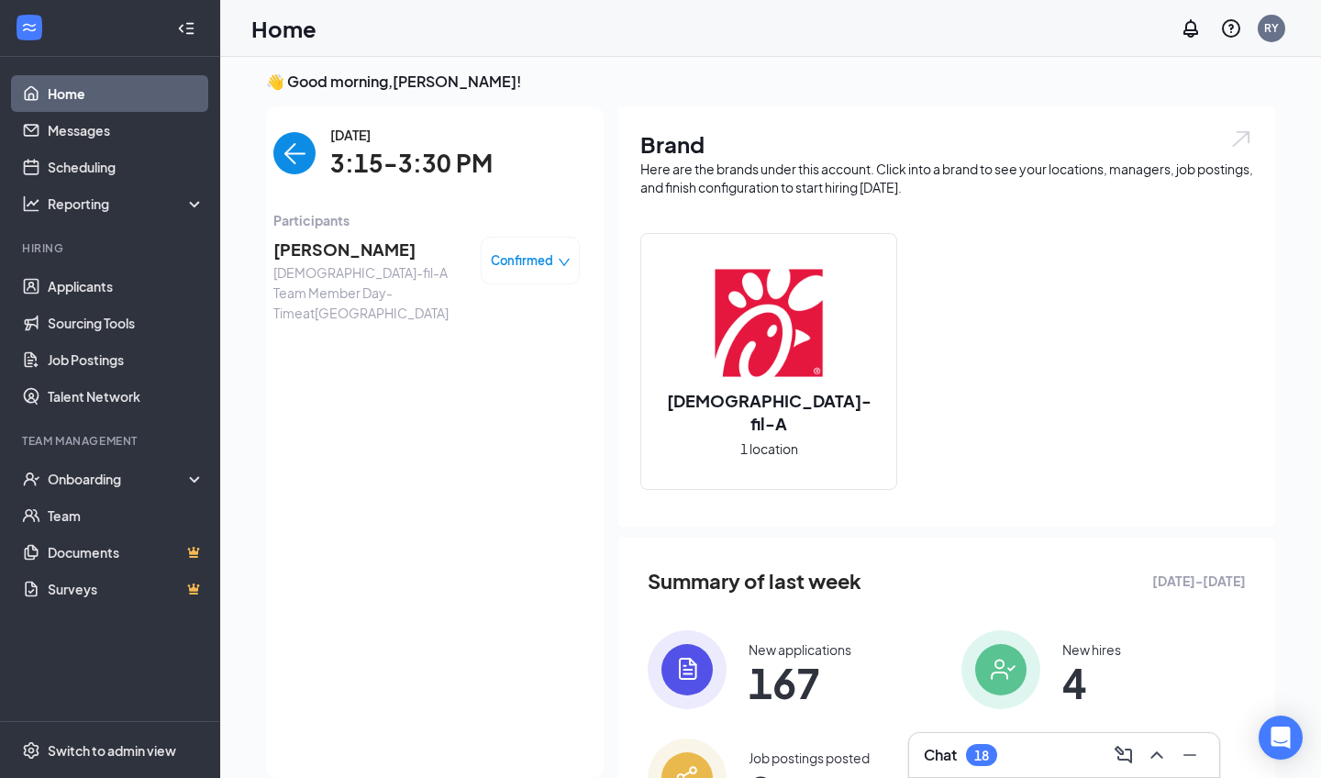
click at [340, 259] on span "Ciera Newby" at bounding box center [369, 250] width 193 height 26
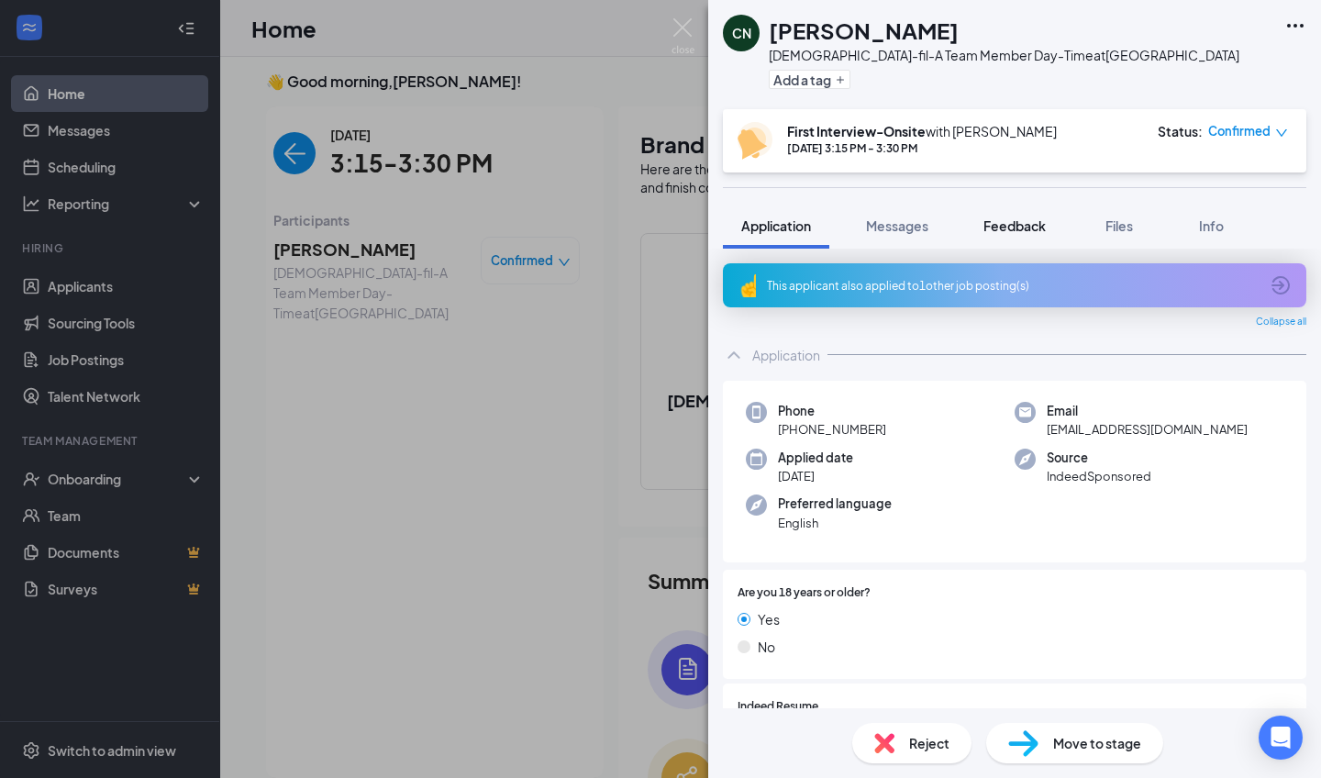
click at [1004, 211] on button "Feedback" at bounding box center [1014, 226] width 99 height 46
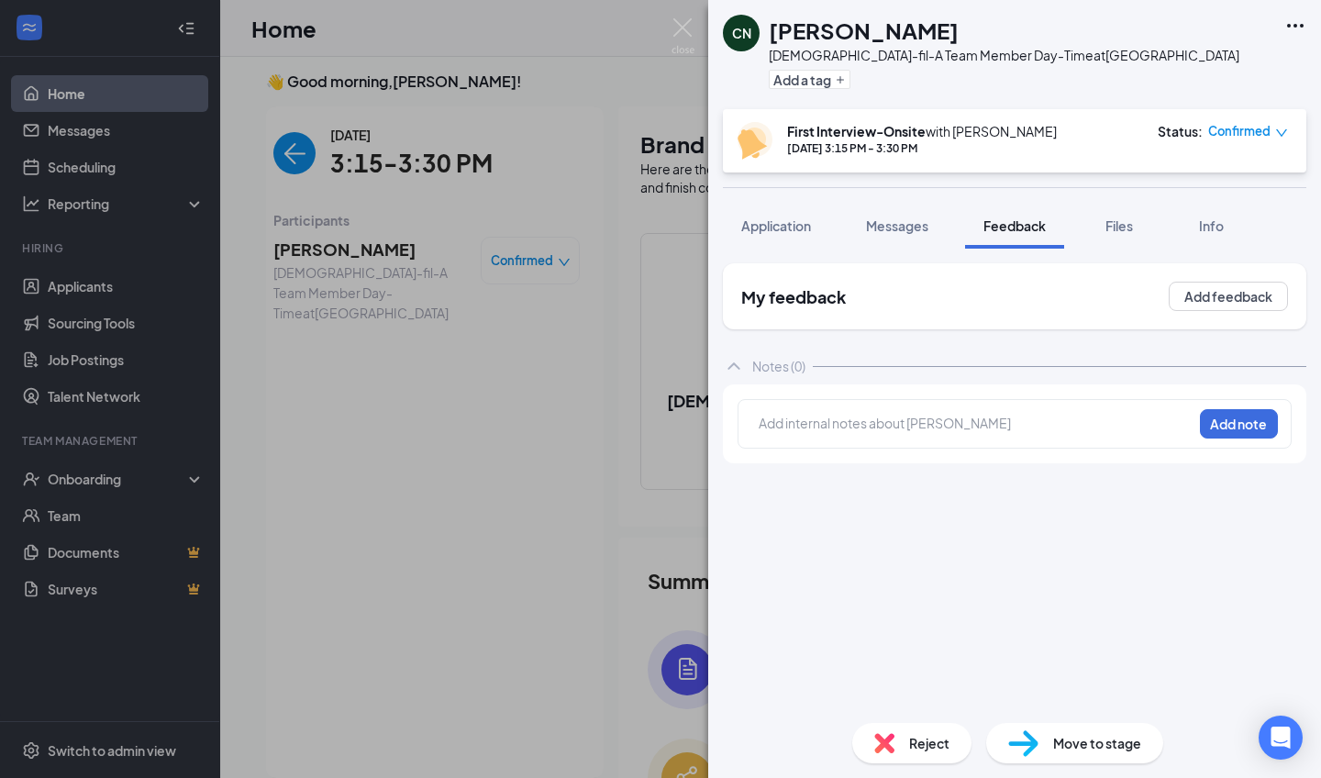
click at [822, 417] on div at bounding box center [976, 423] width 432 height 19
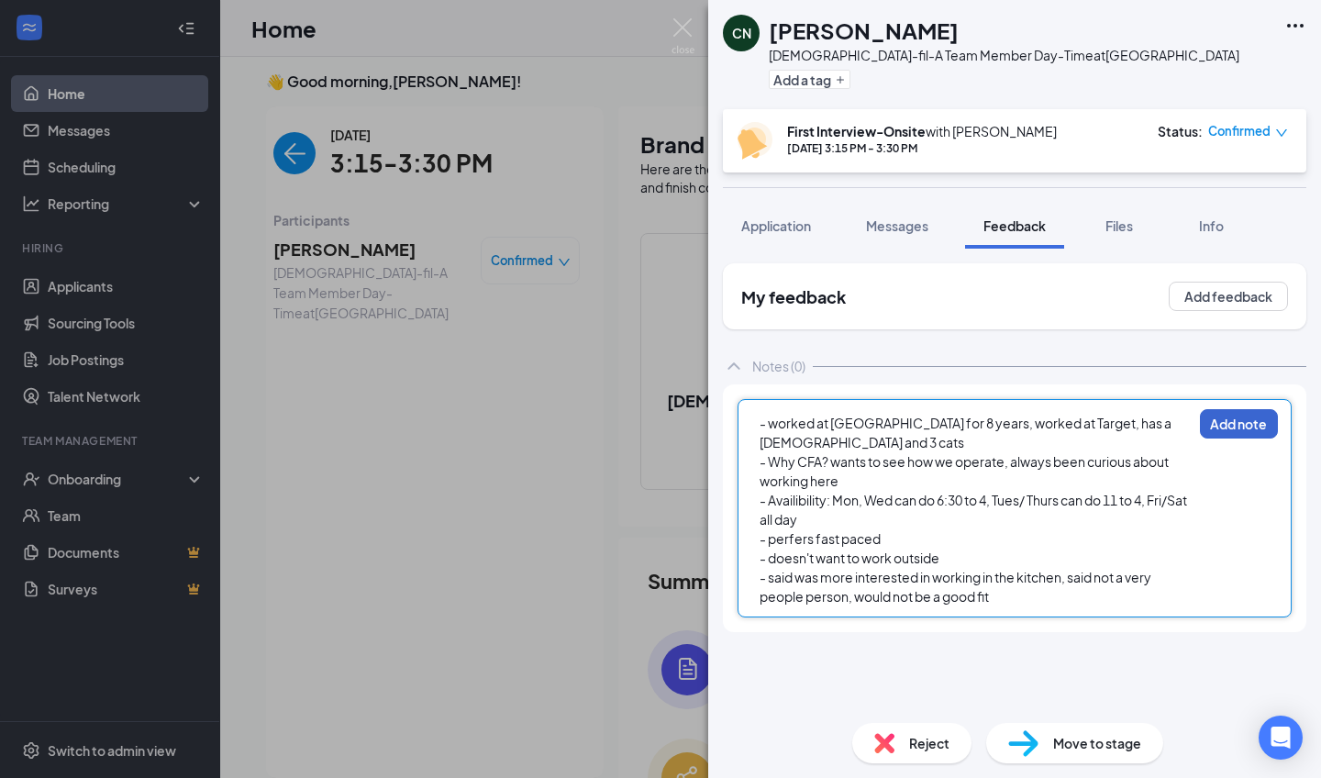
click at [1257, 417] on button "Add note" at bounding box center [1239, 423] width 78 height 29
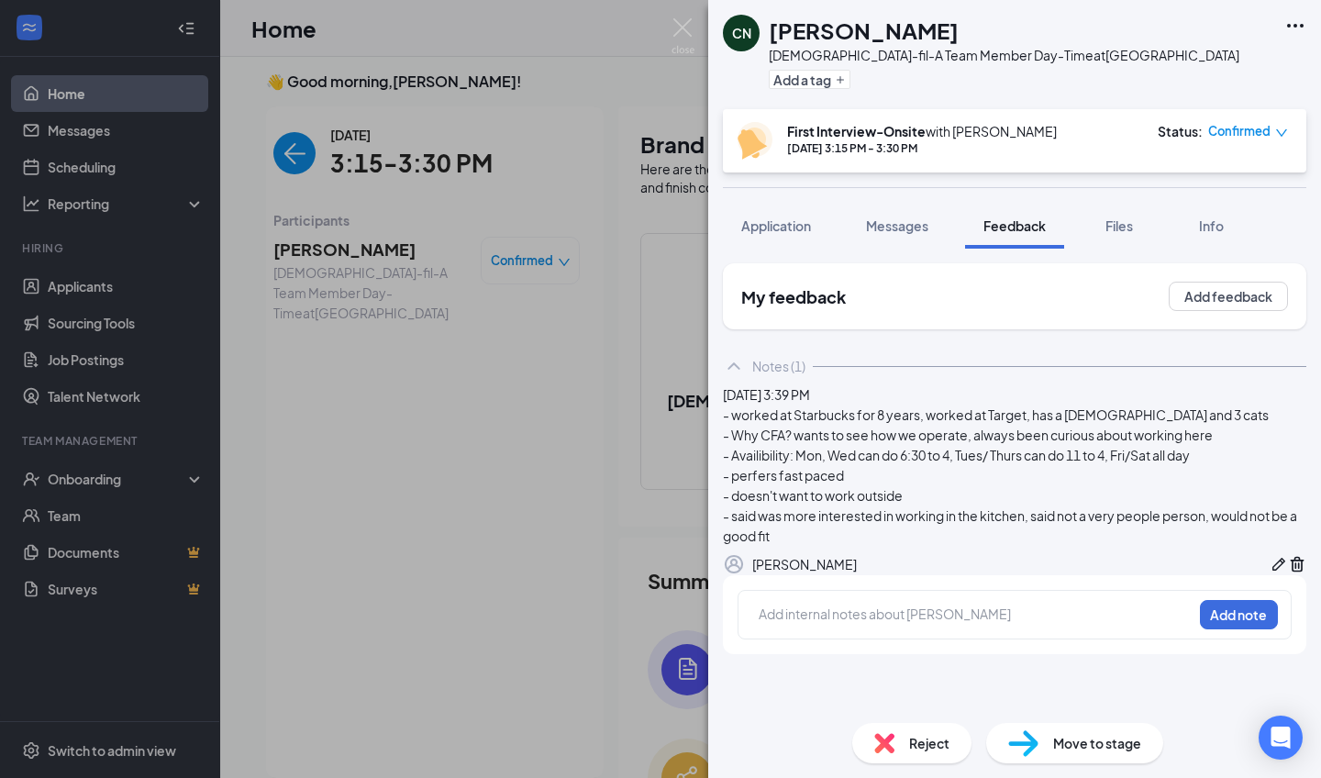
scroll to position [20, 0]
click at [906, 749] on div "Reject" at bounding box center [911, 743] width 119 height 40
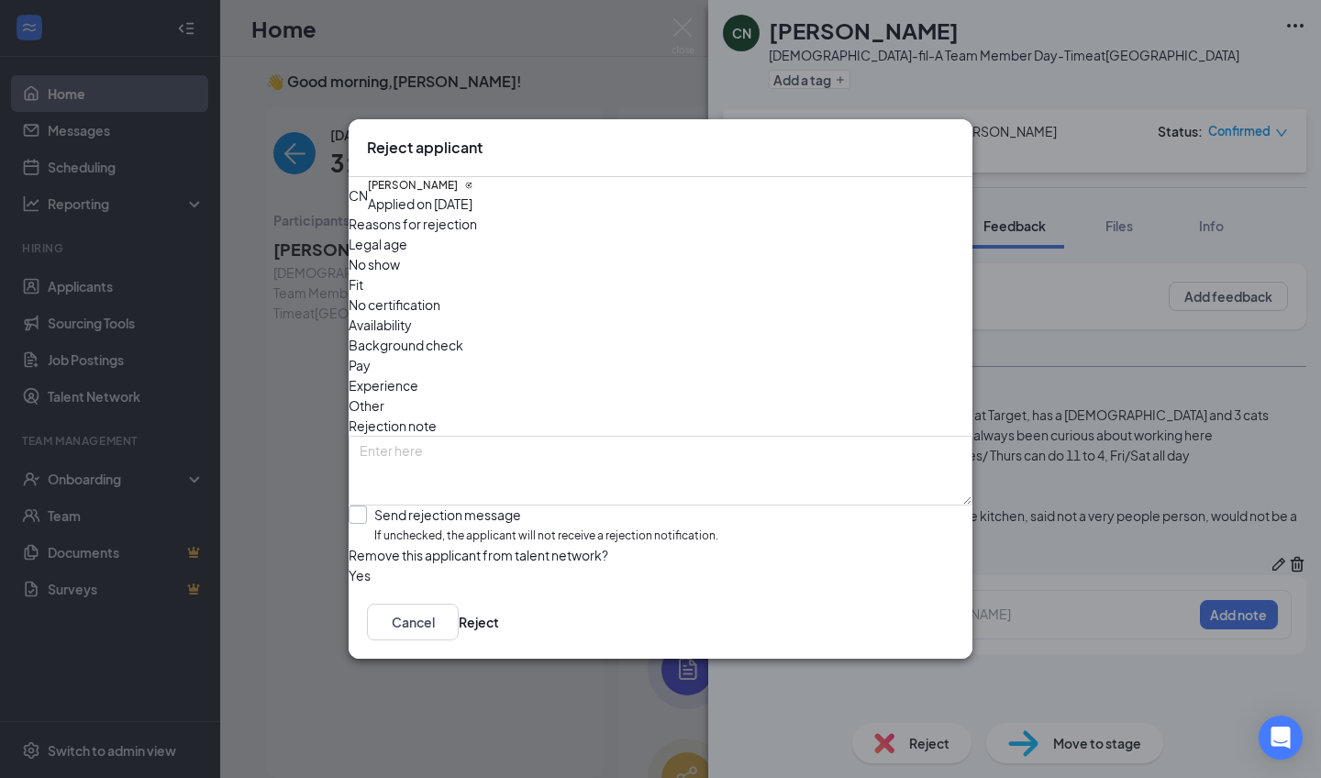
click at [485, 527] on span "If unchecked, the applicant will not receive a rejection notification." at bounding box center [546, 535] width 344 height 17
click at [485, 505] on input "Send rejection message If unchecked, the applicant will not receive a rejection…" at bounding box center [534, 524] width 370 height 39
checkbox input "true"
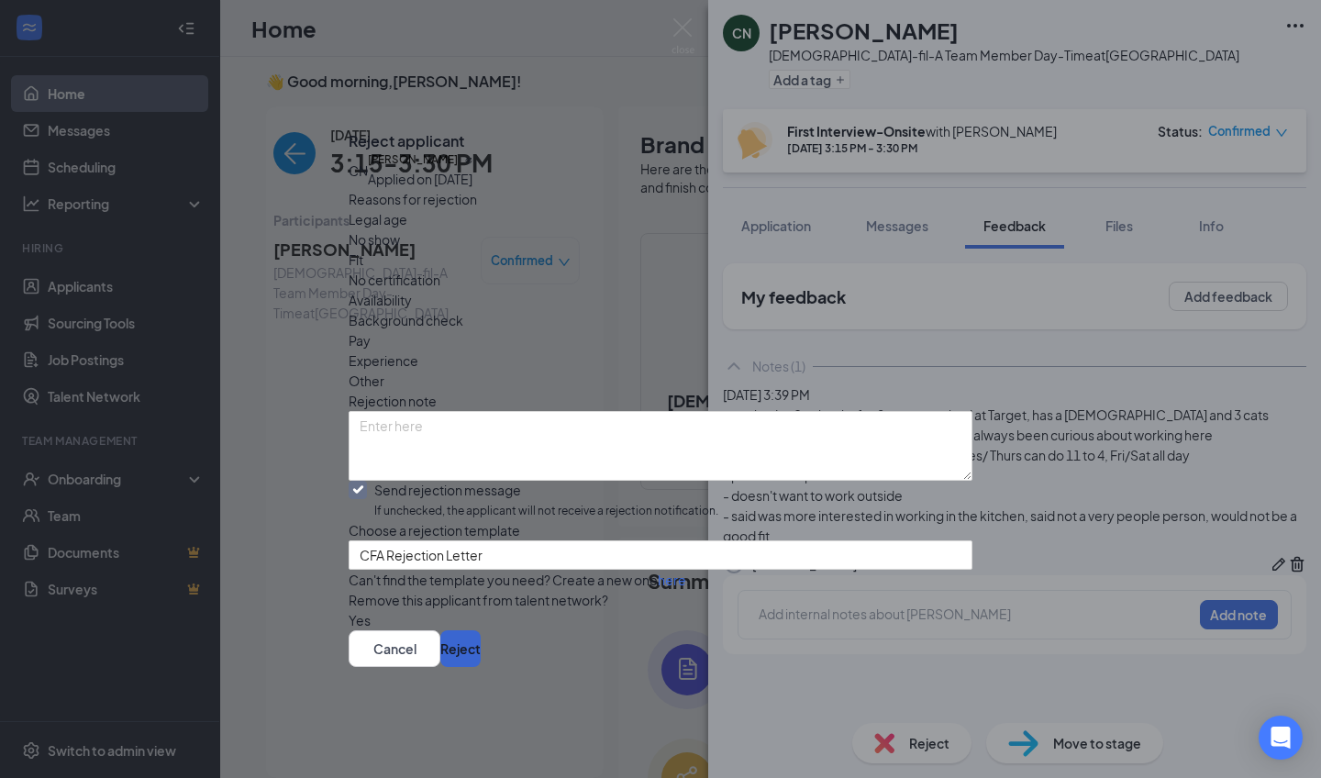
click at [481, 663] on button "Reject" at bounding box center [460, 648] width 40 height 37
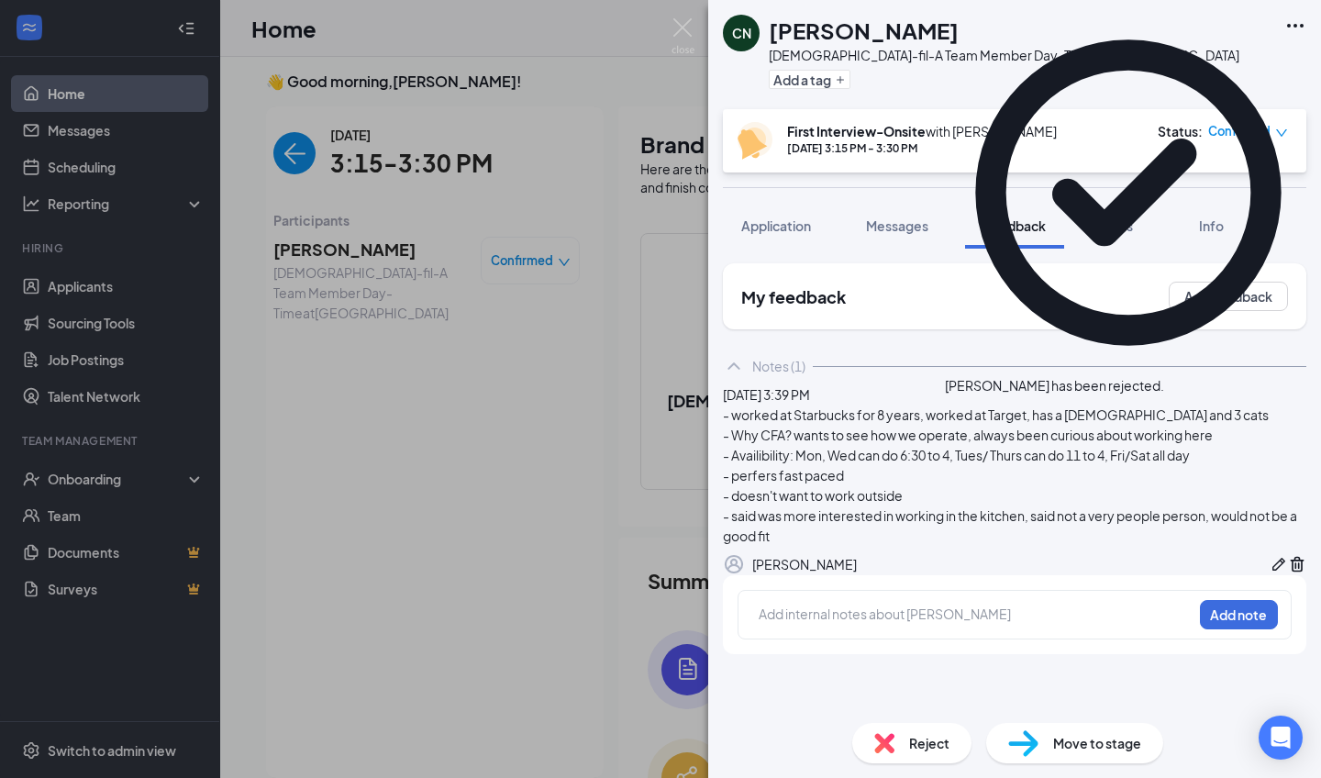
click at [282, 144] on div "CN Ciera Newby Chick-fil-A Team Member Day-Time at Chesterfield Plaza Add a tag…" at bounding box center [660, 389] width 1321 height 778
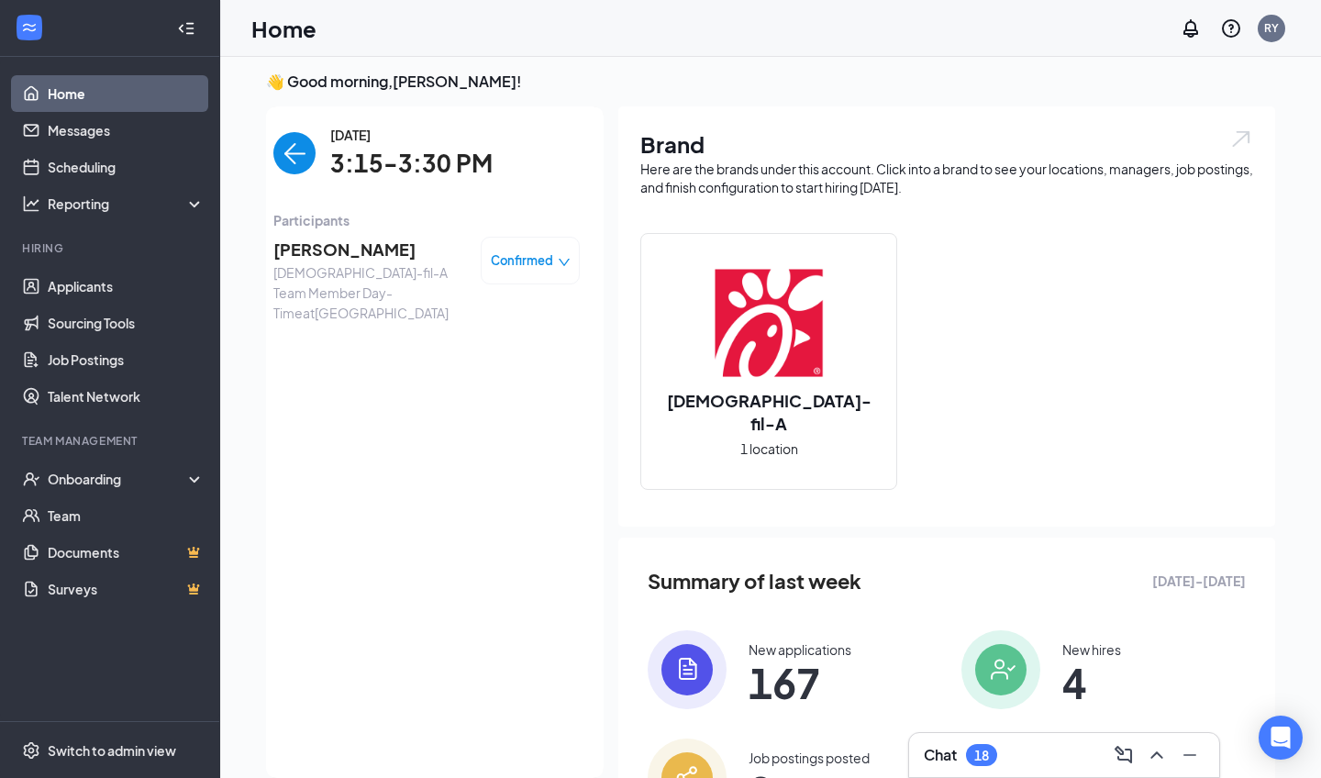
click at [282, 147] on img "back-button" at bounding box center [294, 153] width 42 height 42
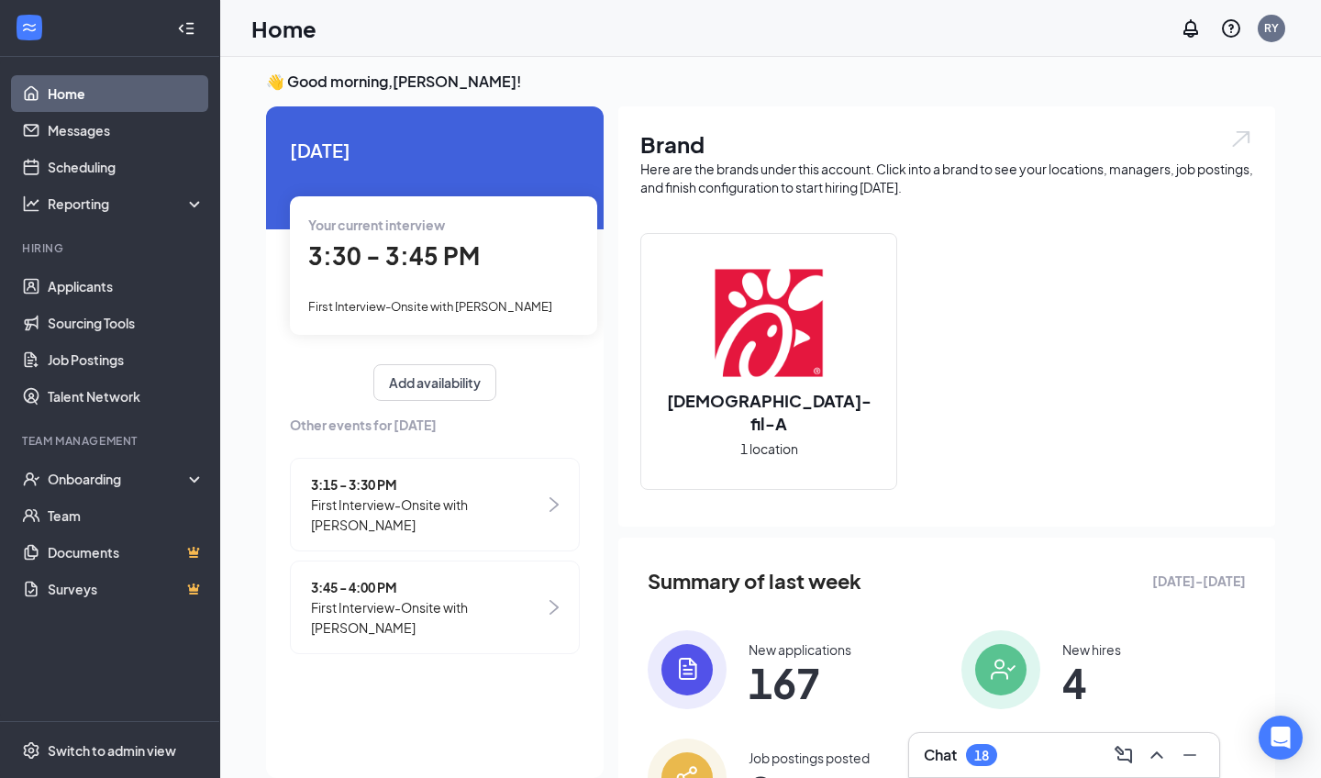
click at [406, 598] on span "First Interview-Onsite with [PERSON_NAME]" at bounding box center [428, 617] width 234 height 40
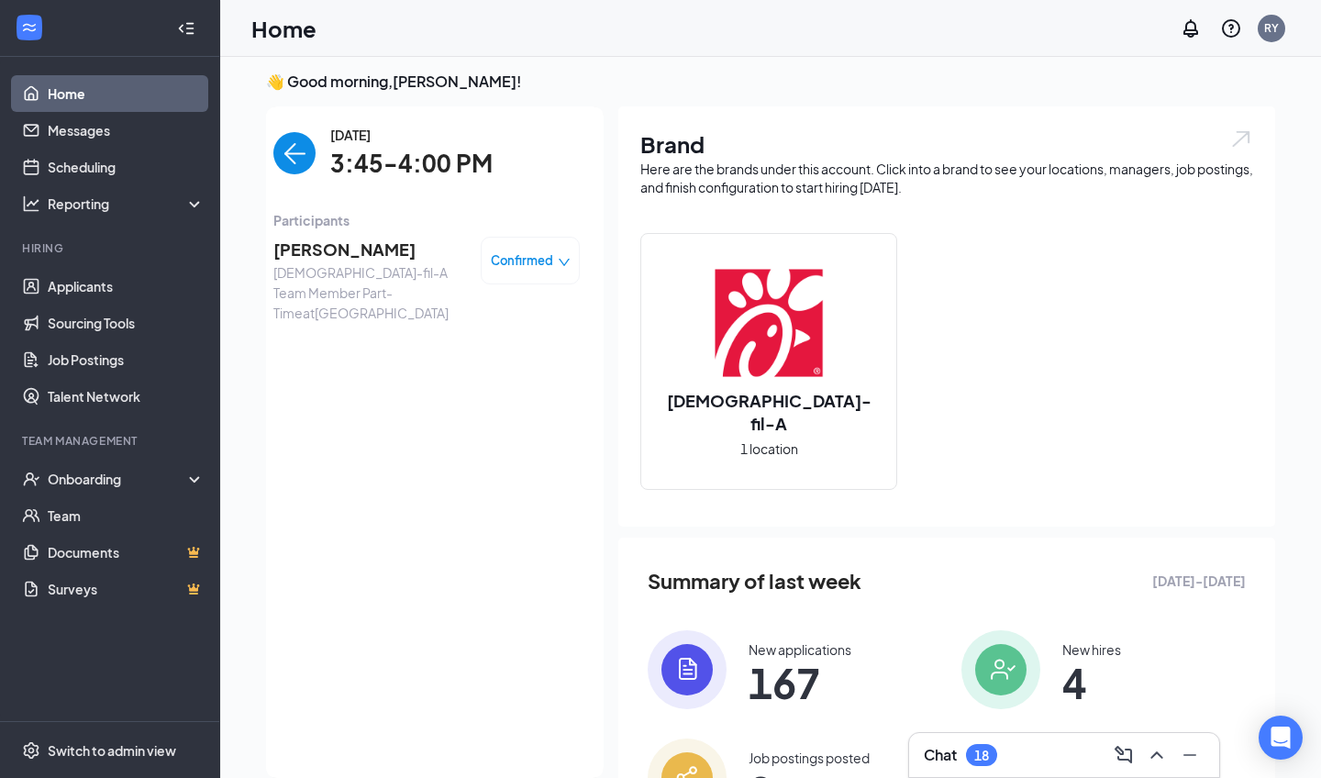
click at [339, 245] on span "[PERSON_NAME]" at bounding box center [369, 250] width 193 height 26
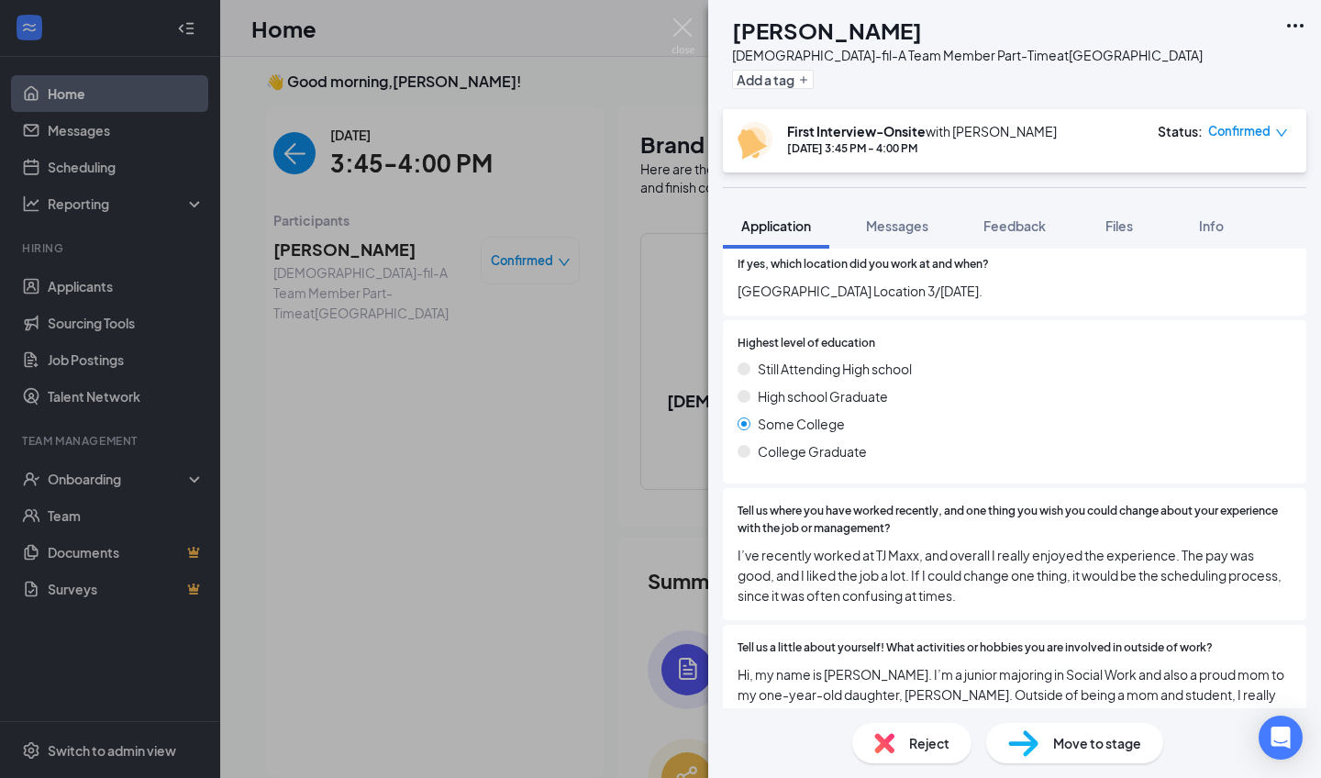
scroll to position [881, 0]
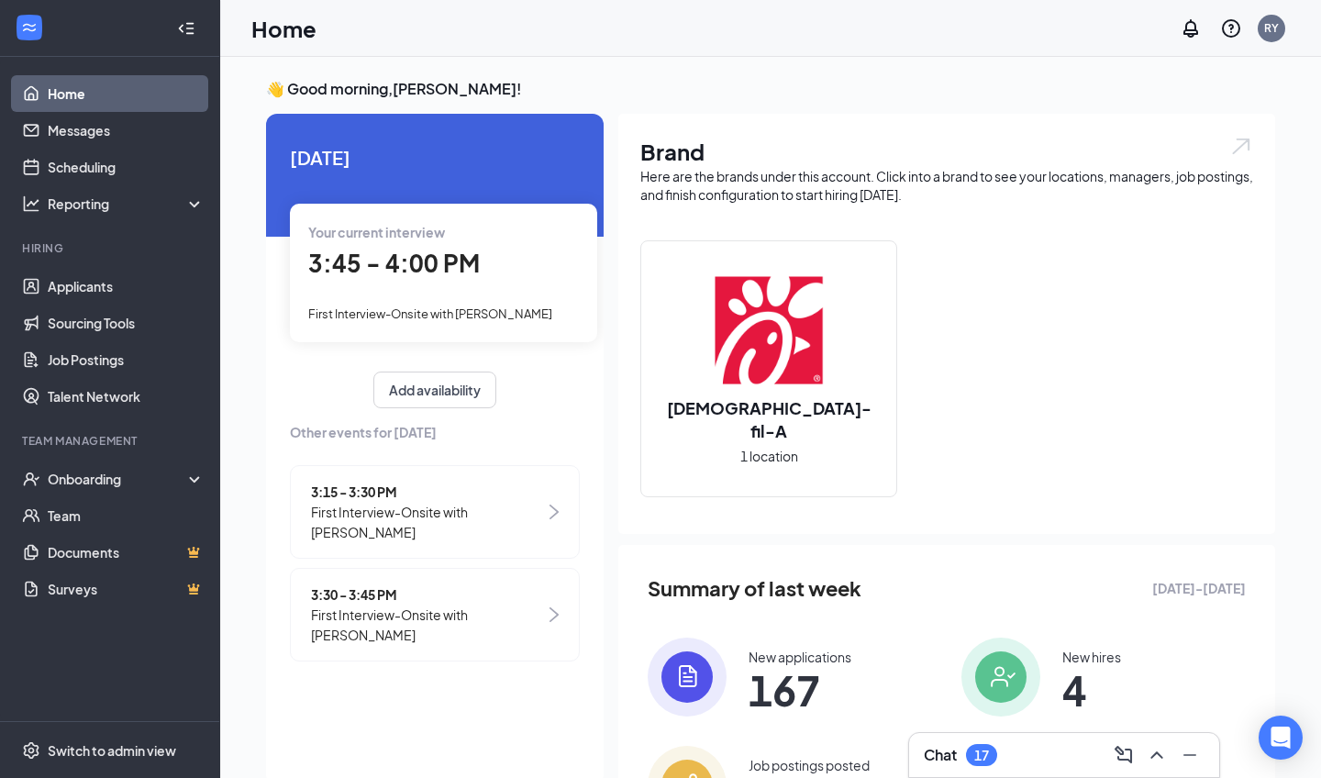
click at [449, 254] on span "3:45 - 4:00 PM" at bounding box center [394, 263] width 172 height 30
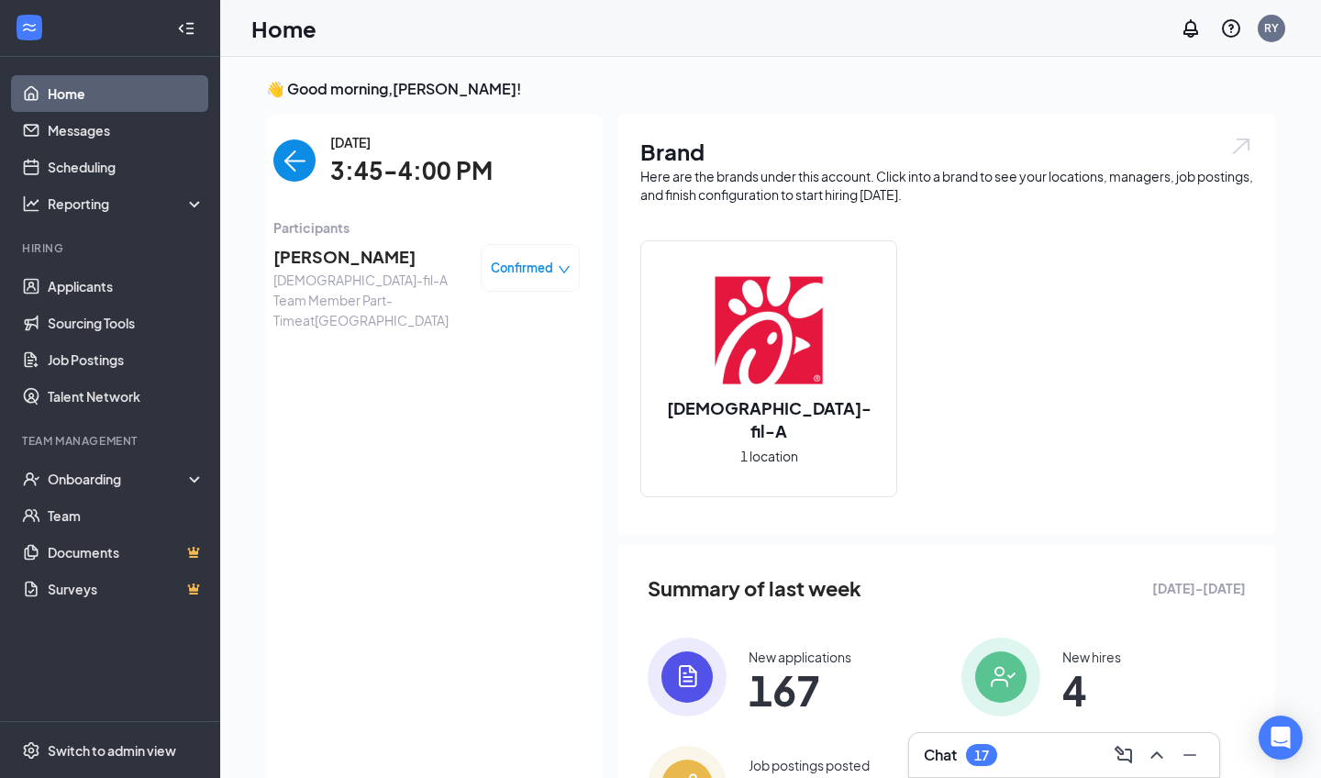
scroll to position [7, 0]
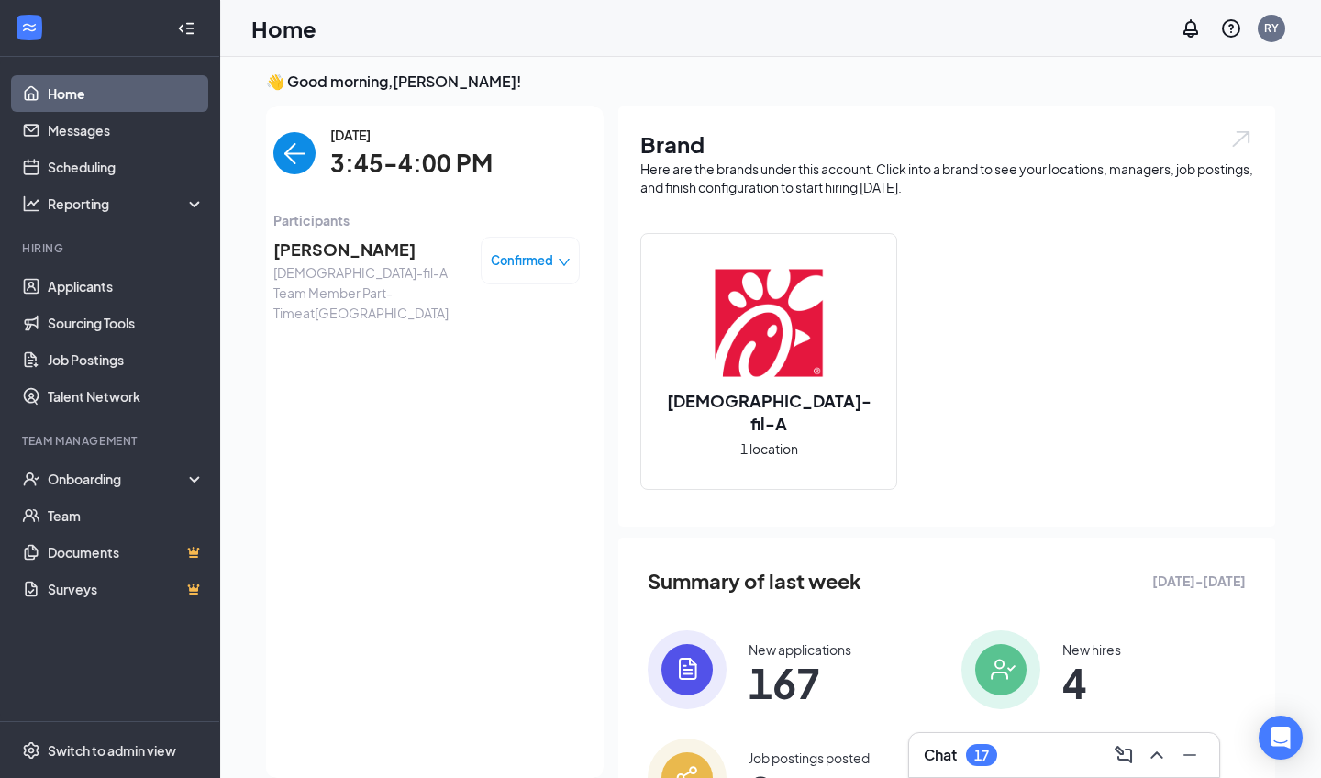
click at [355, 244] on span "[PERSON_NAME]" at bounding box center [369, 250] width 193 height 26
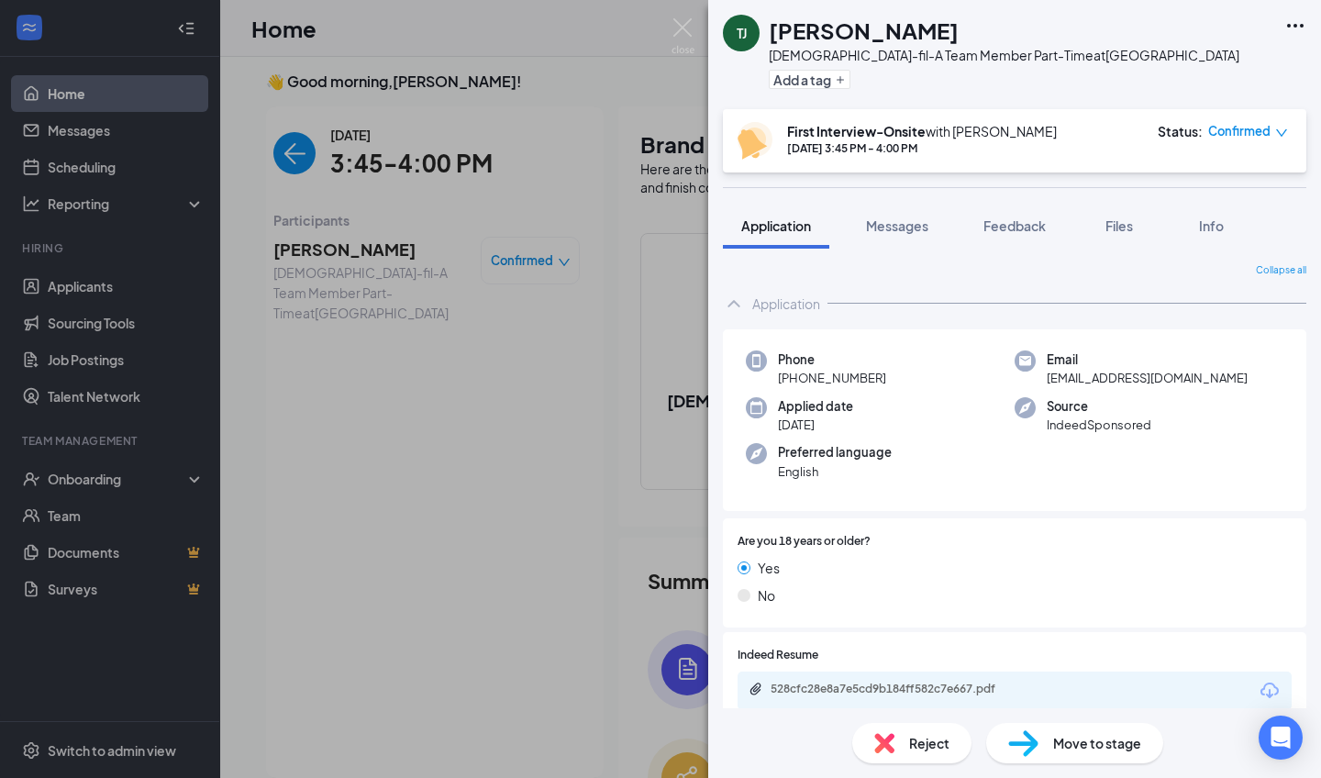
click at [878, 745] on img at bounding box center [884, 743] width 20 height 20
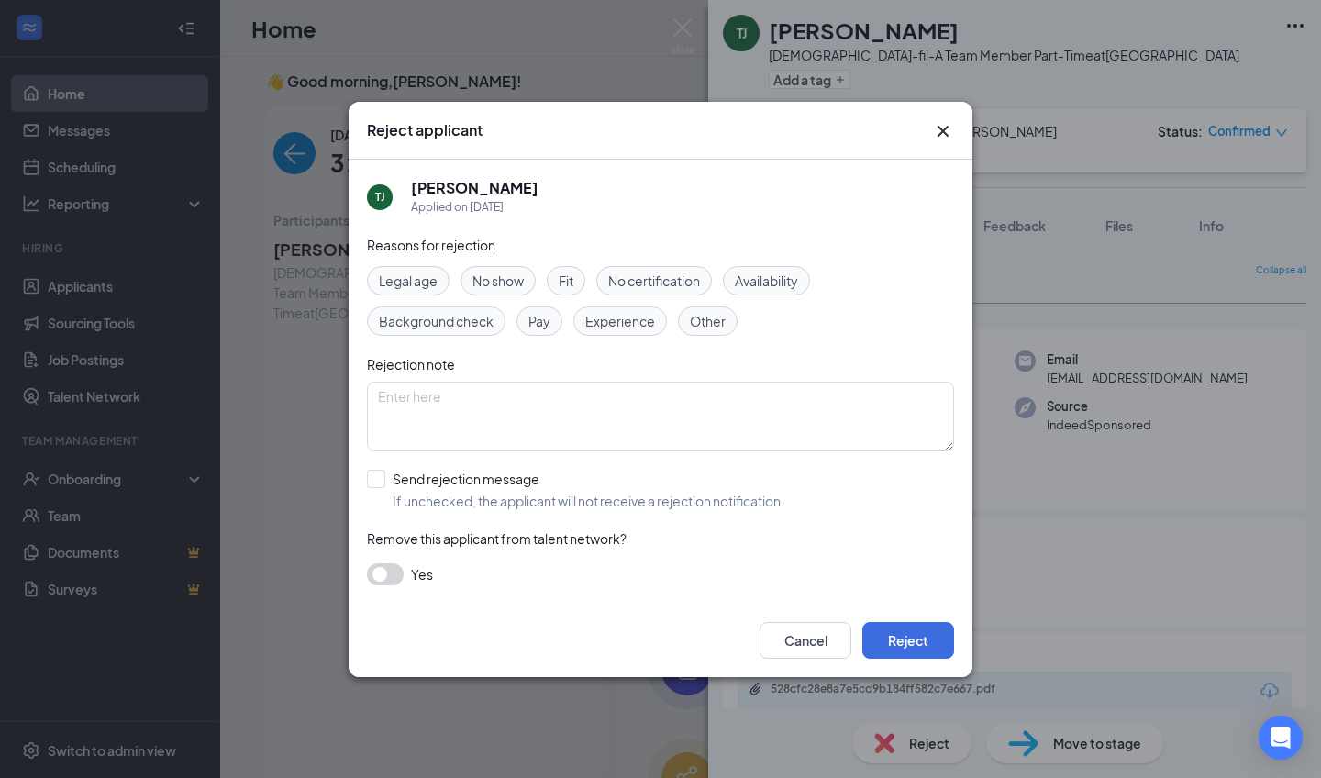
click at [501, 279] on span "No show" at bounding box center [497, 281] width 51 height 20
click at [488, 483] on div "Send rejection message" at bounding box center [589, 479] width 392 height 18
click at [488, 483] on input "Send rejection message If unchecked, the applicant will not receive a rejection…" at bounding box center [575, 490] width 417 height 40
checkbox input "true"
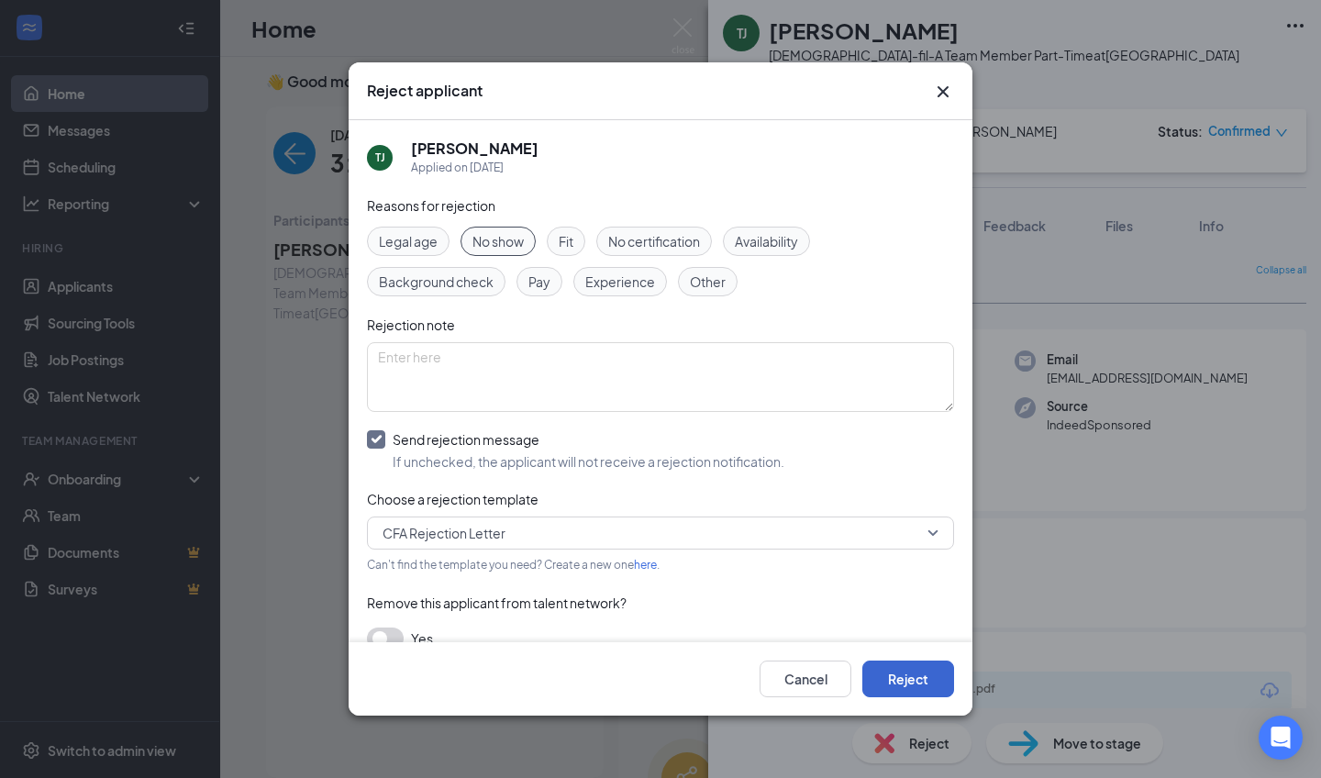
click at [929, 693] on button "Reject" at bounding box center [908, 678] width 92 height 37
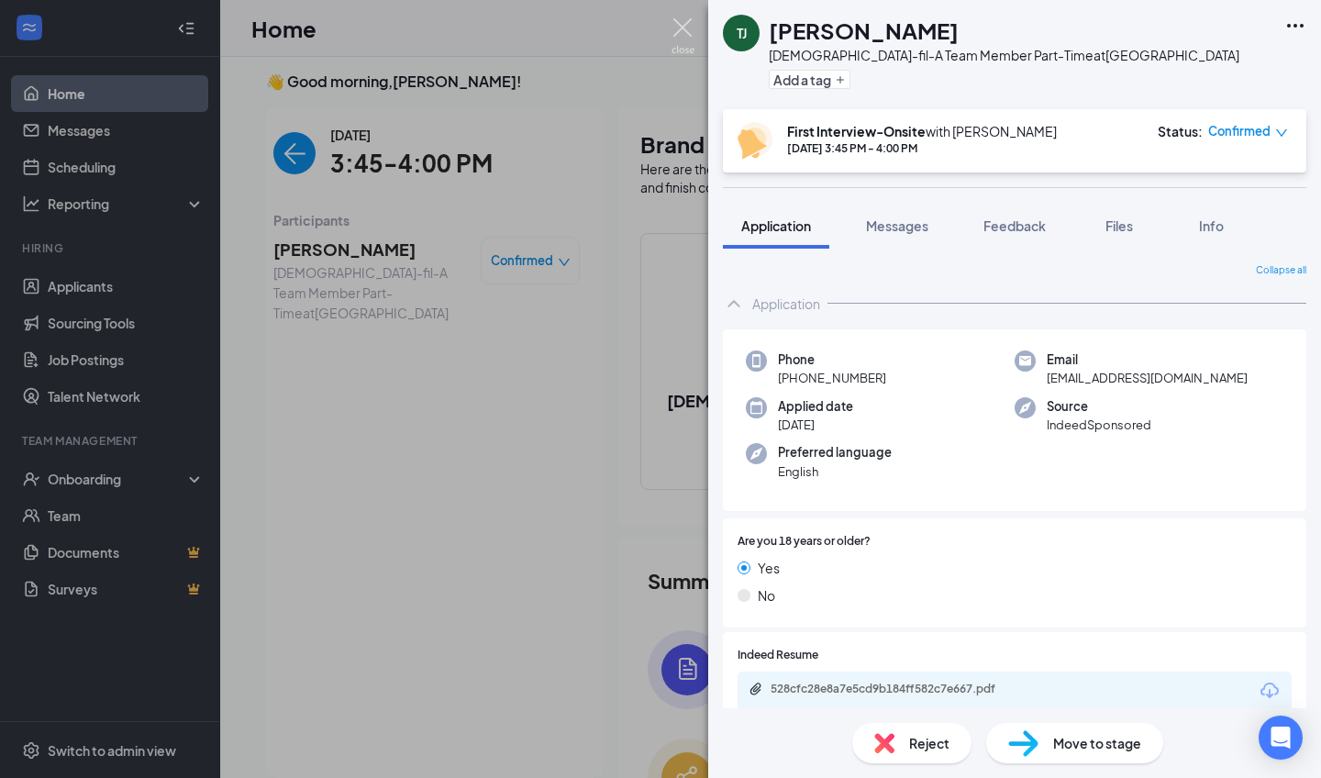
click at [681, 39] on img at bounding box center [682, 36] width 23 height 36
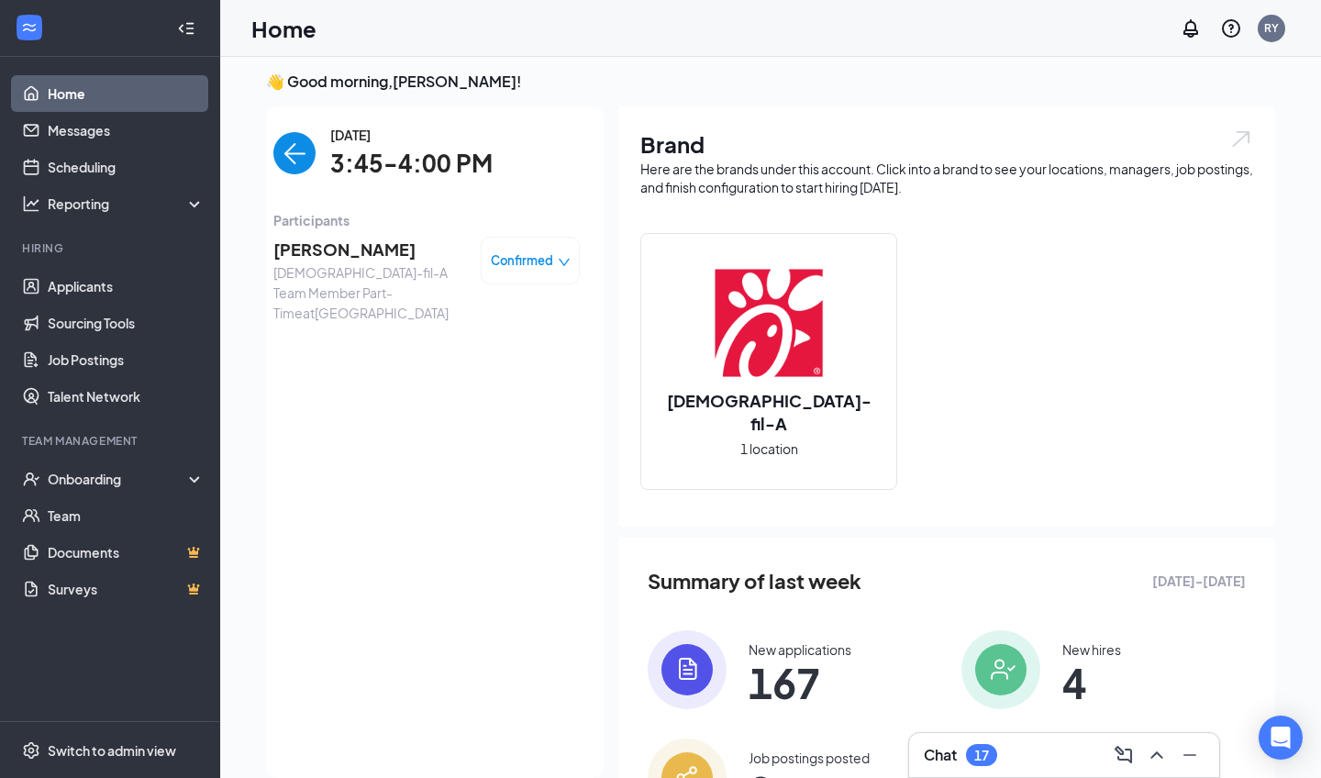
click at [309, 160] on img "back-button" at bounding box center [294, 153] width 42 height 42
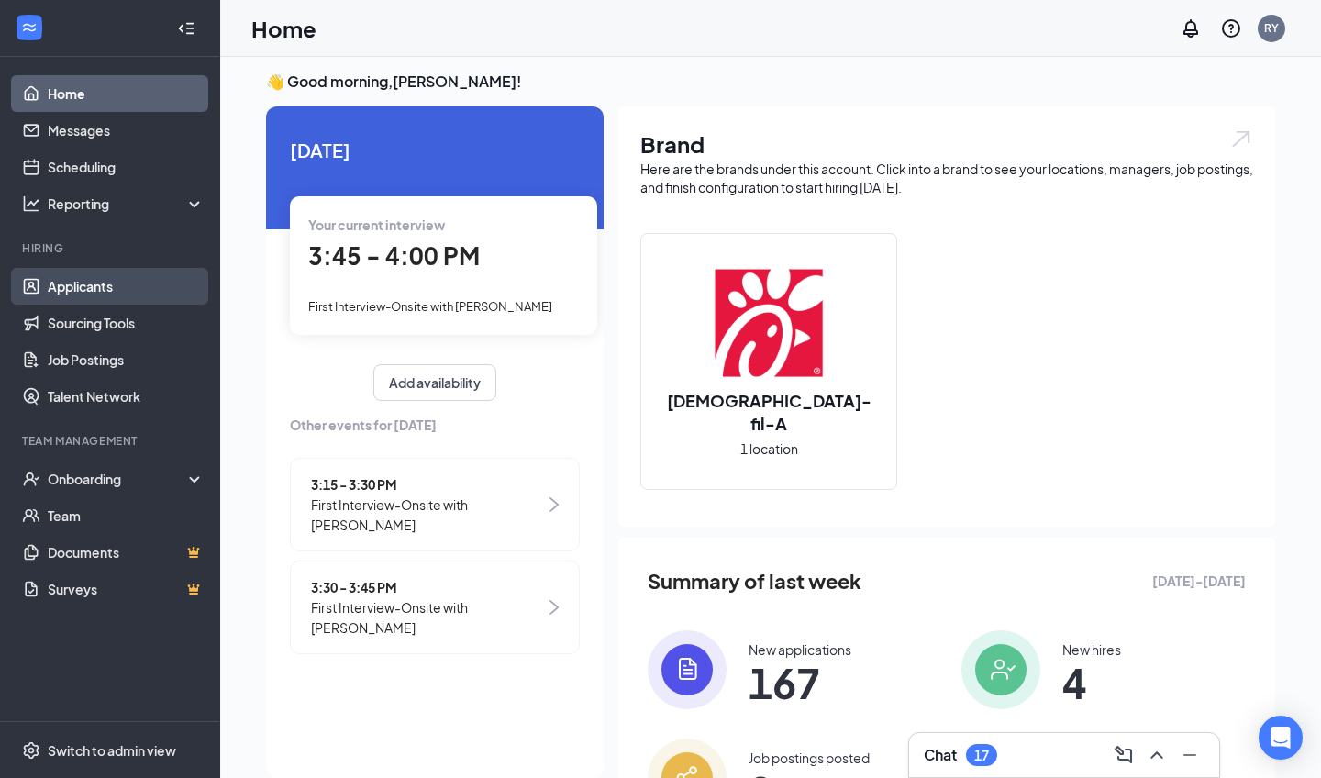
click at [172, 294] on link "Applicants" at bounding box center [126, 286] width 157 height 37
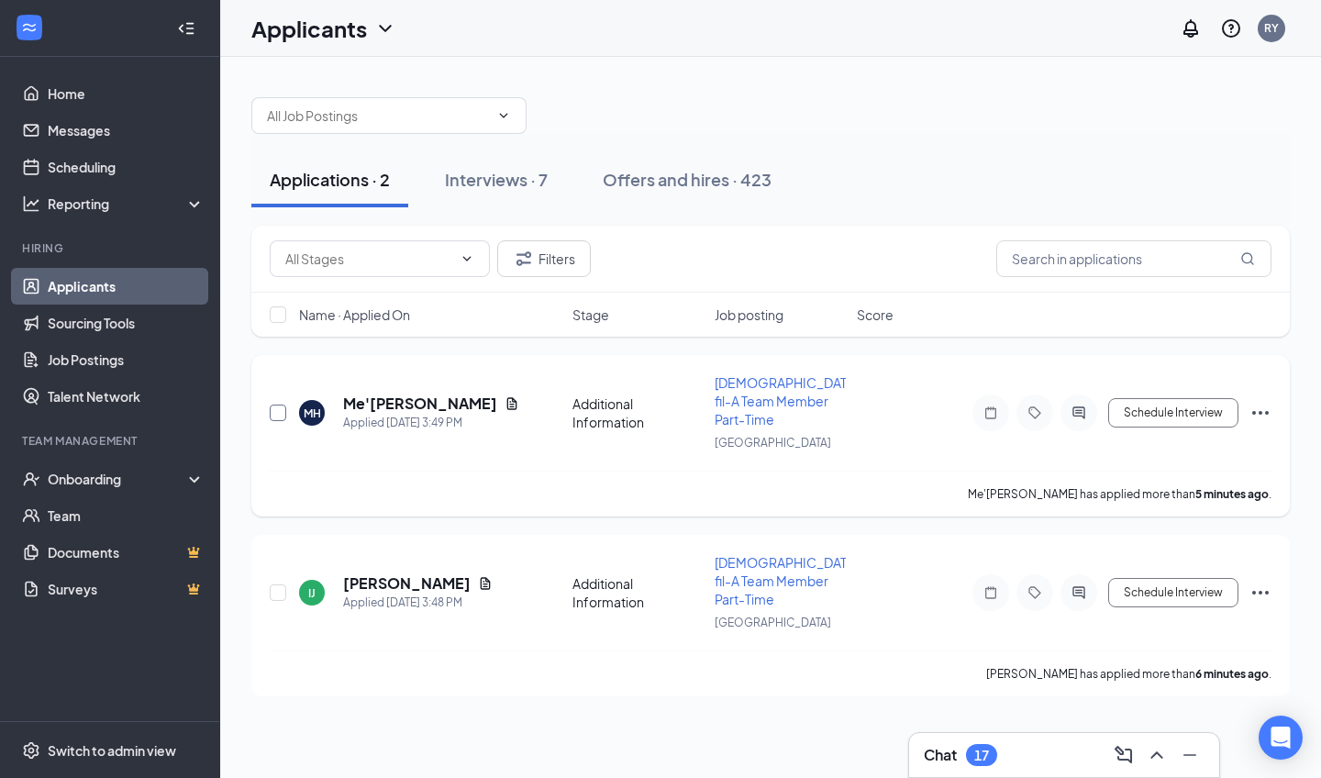
click at [280, 405] on input "checkbox" at bounding box center [278, 413] width 17 height 17
checkbox input "true"
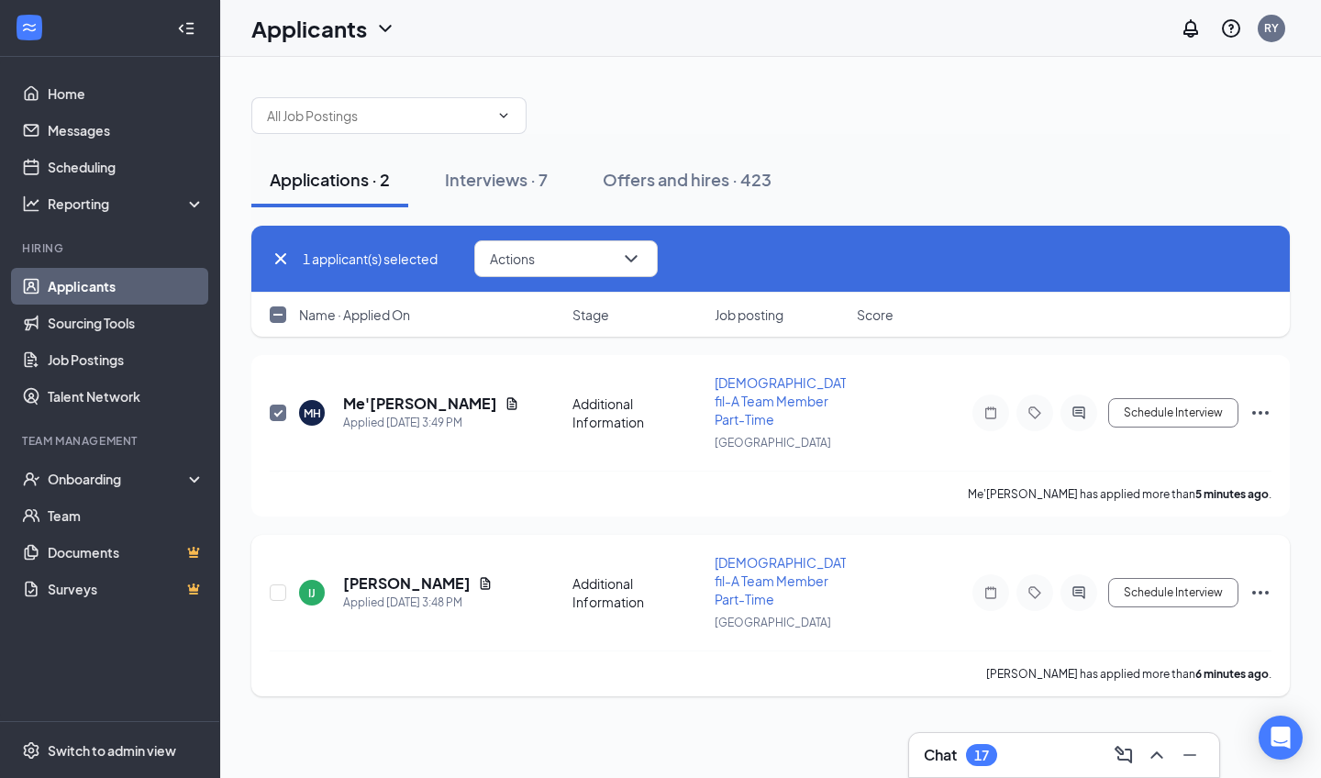
click at [282, 553] on div at bounding box center [279, 592] width 18 height 79
click at [278, 584] on input "checkbox" at bounding box center [278, 592] width 17 height 17
checkbox input "true"
click at [604, 261] on button "Actions" at bounding box center [565, 258] width 183 height 37
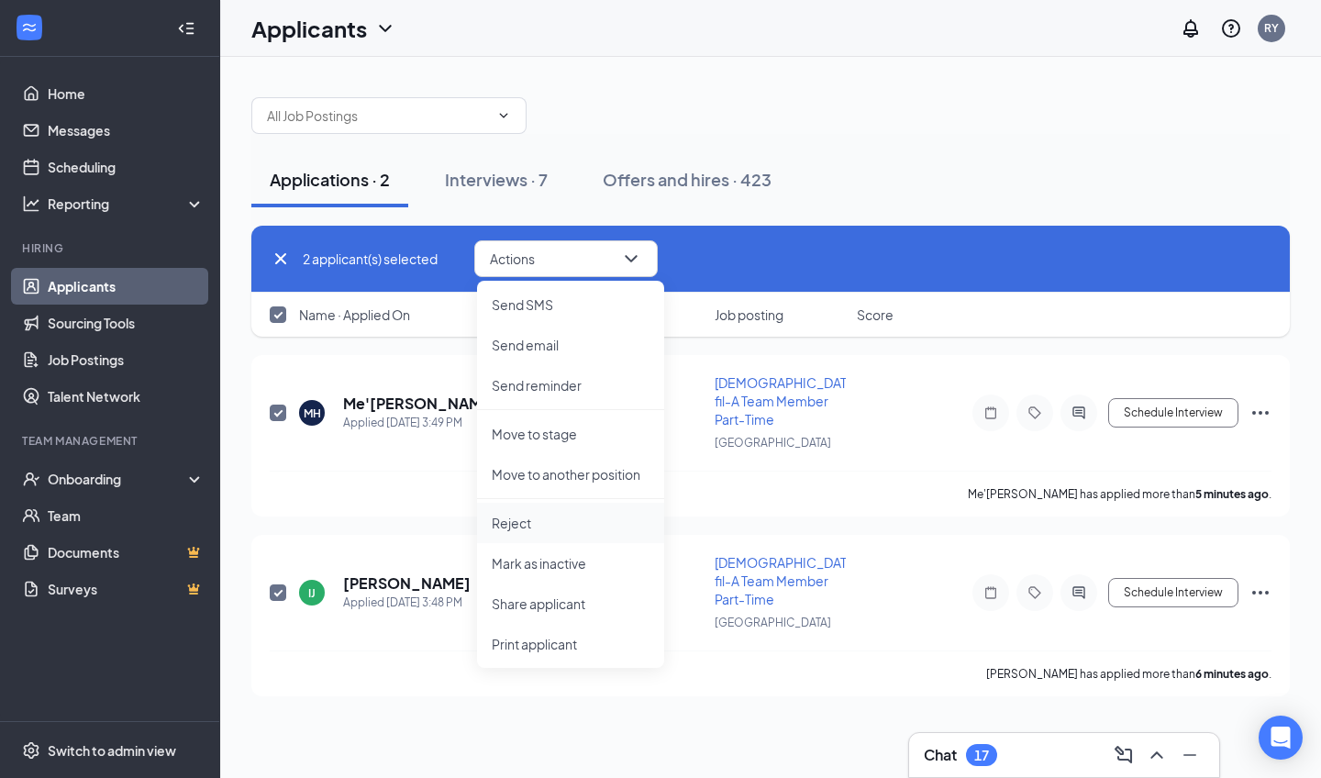
click at [532, 521] on p "Reject" at bounding box center [571, 523] width 158 height 18
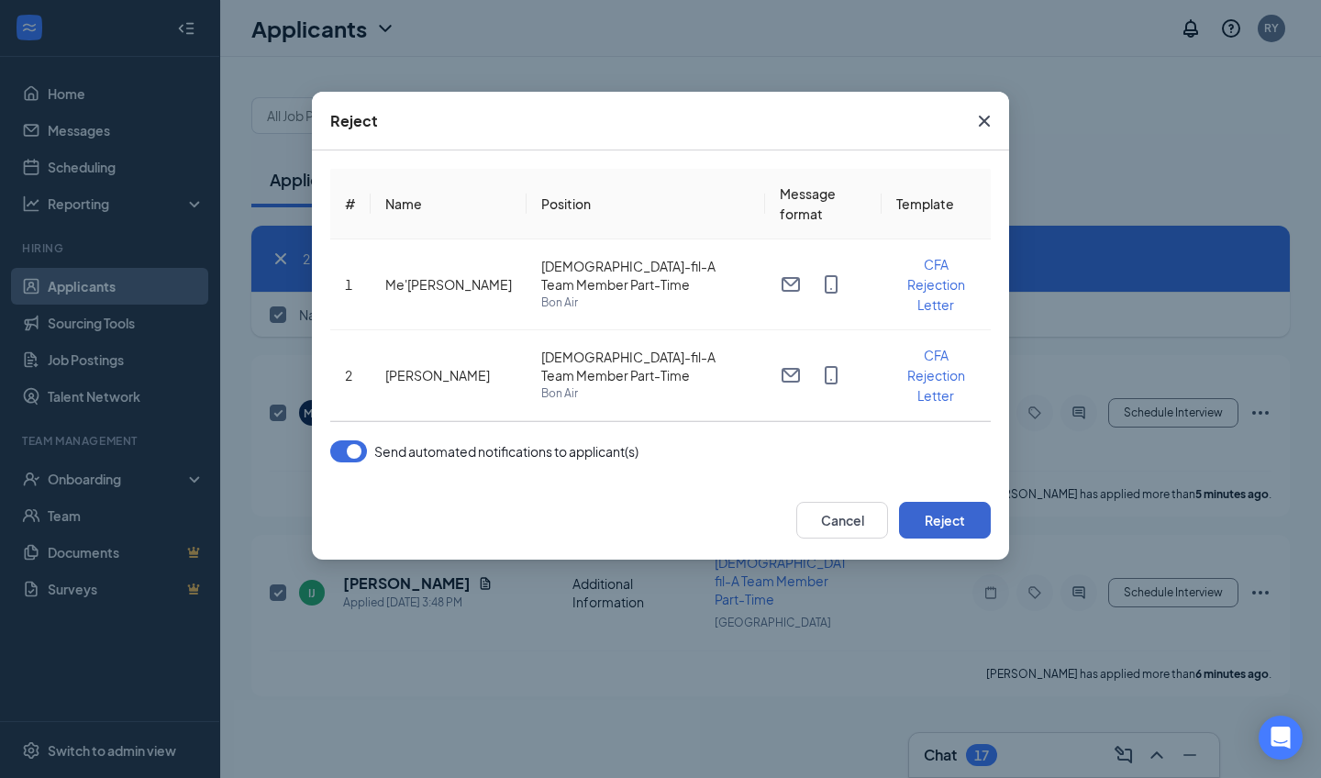
click at [949, 518] on button "Reject" at bounding box center [945, 520] width 92 height 37
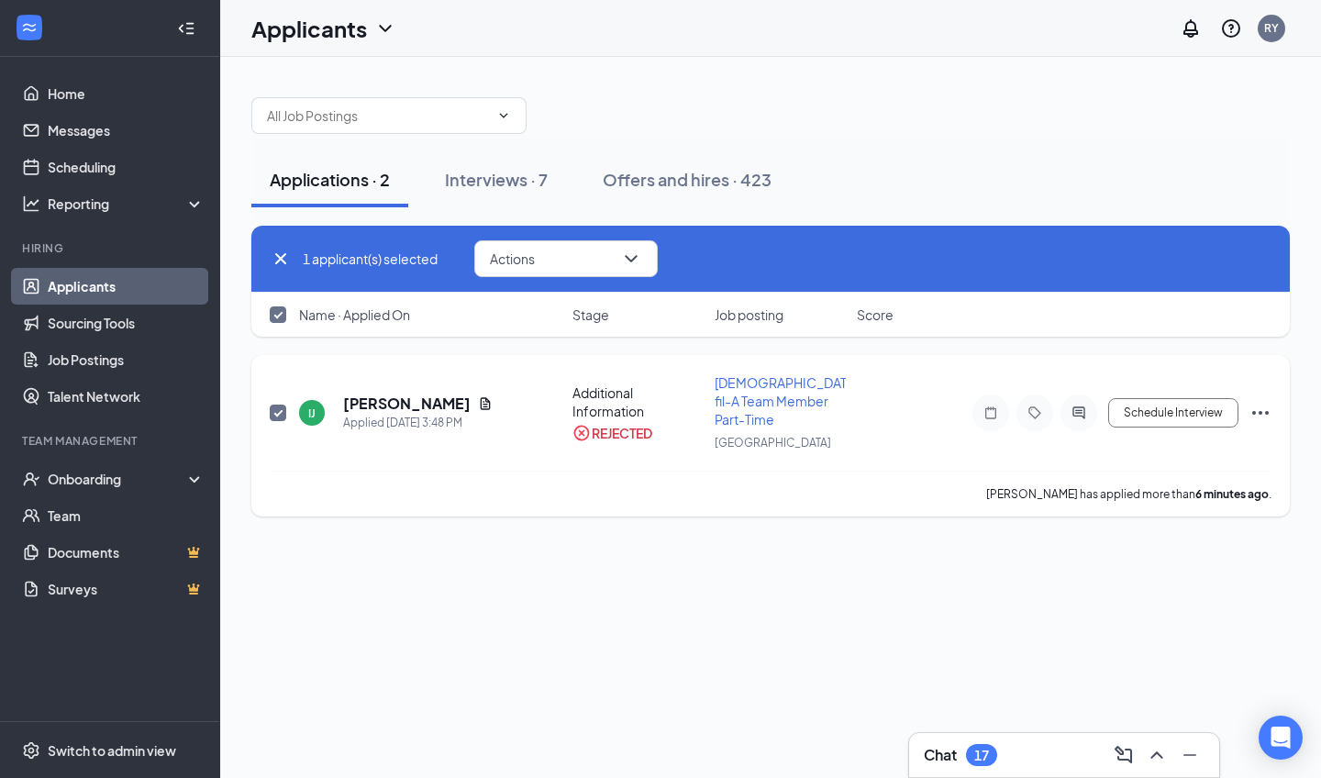
checkbox input "false"
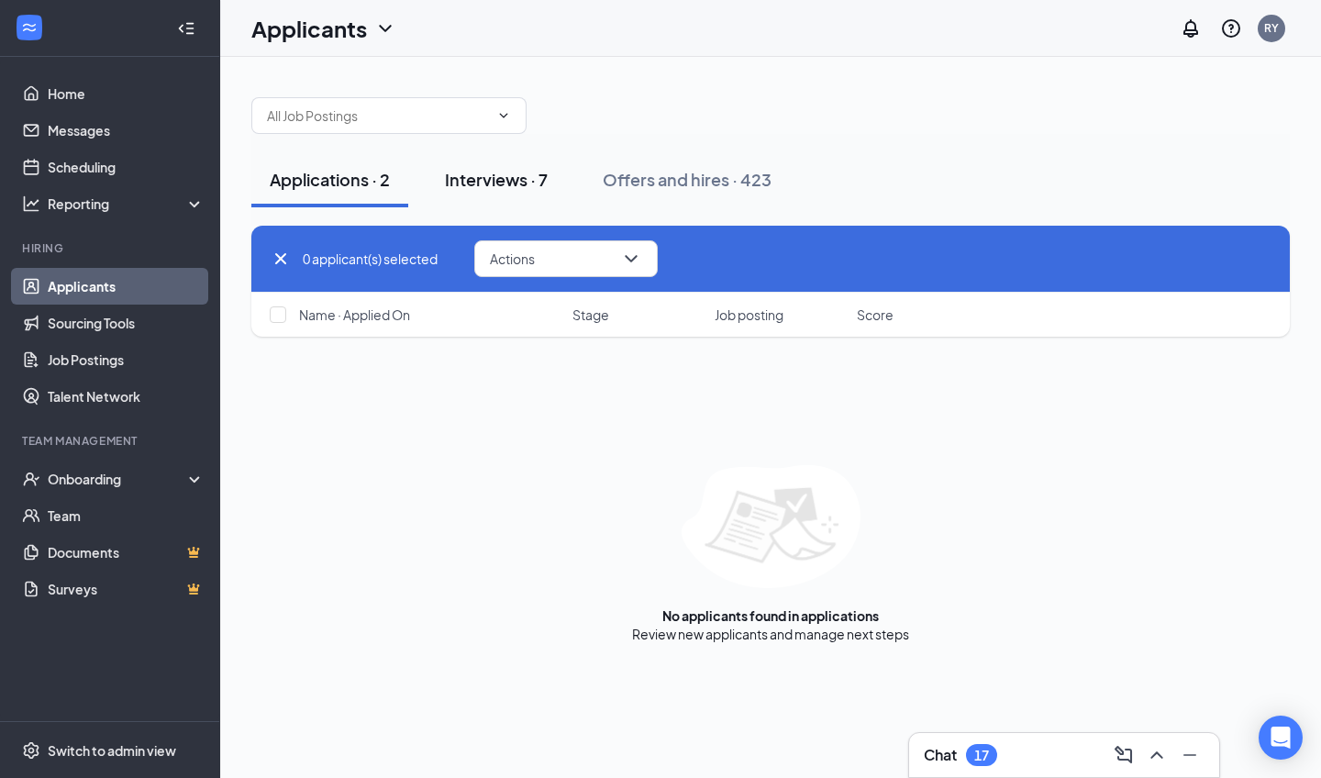
click at [530, 186] on div "Interviews · 7" at bounding box center [496, 179] width 103 height 23
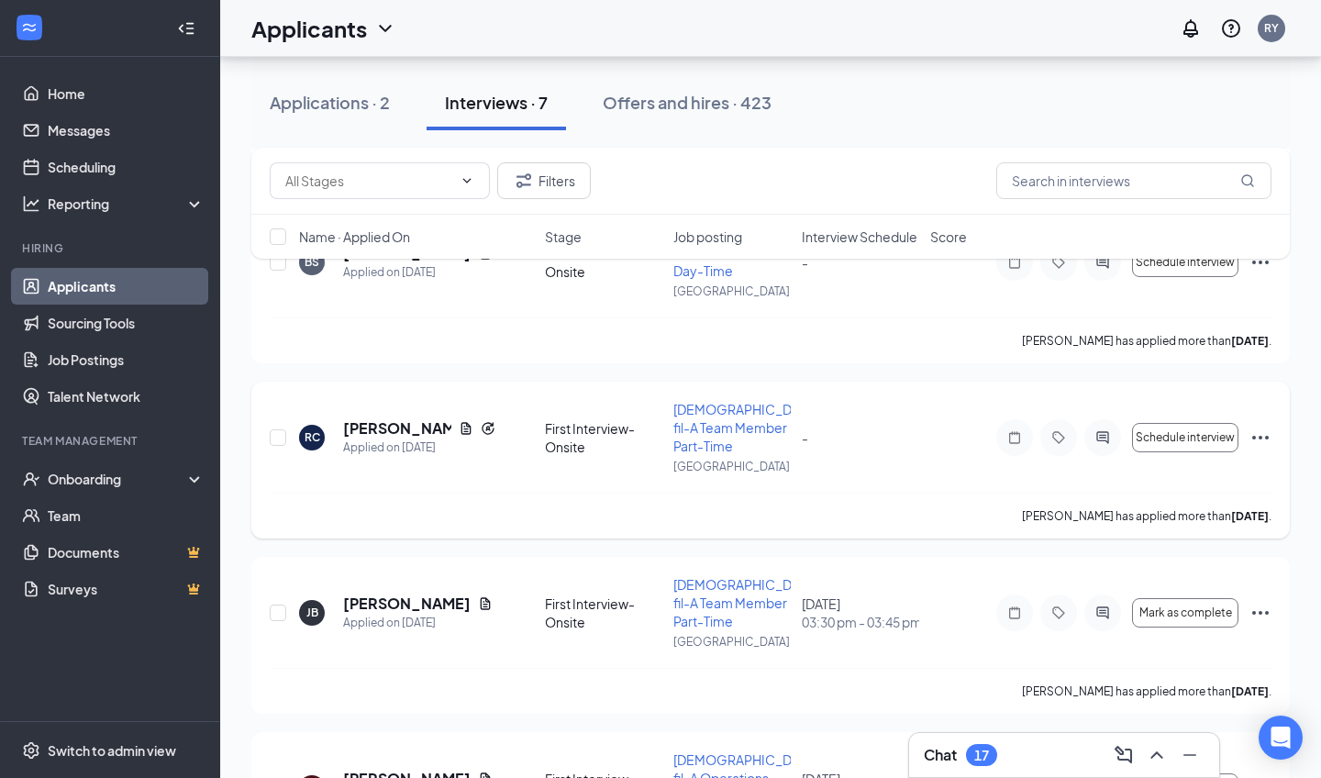
scroll to position [318, 0]
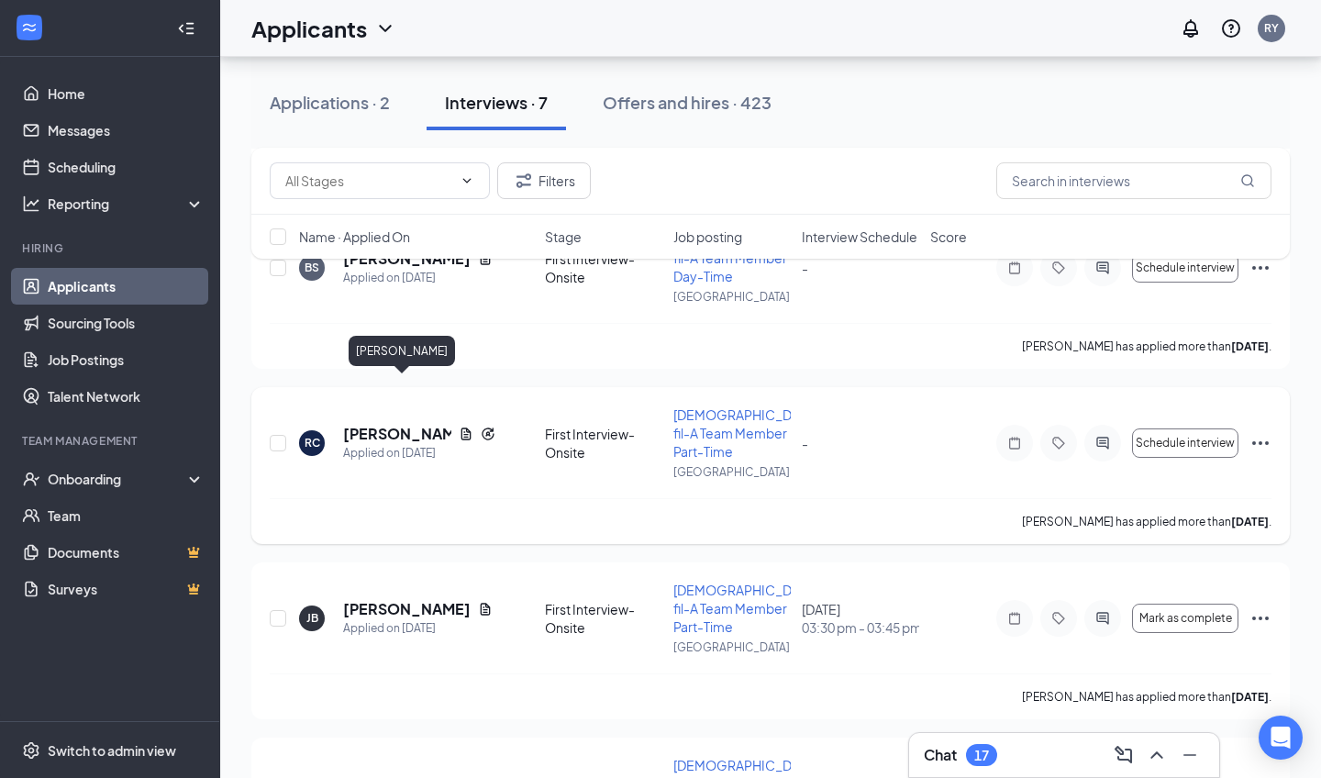
click at [419, 424] on h5 "[PERSON_NAME]" at bounding box center [397, 434] width 108 height 20
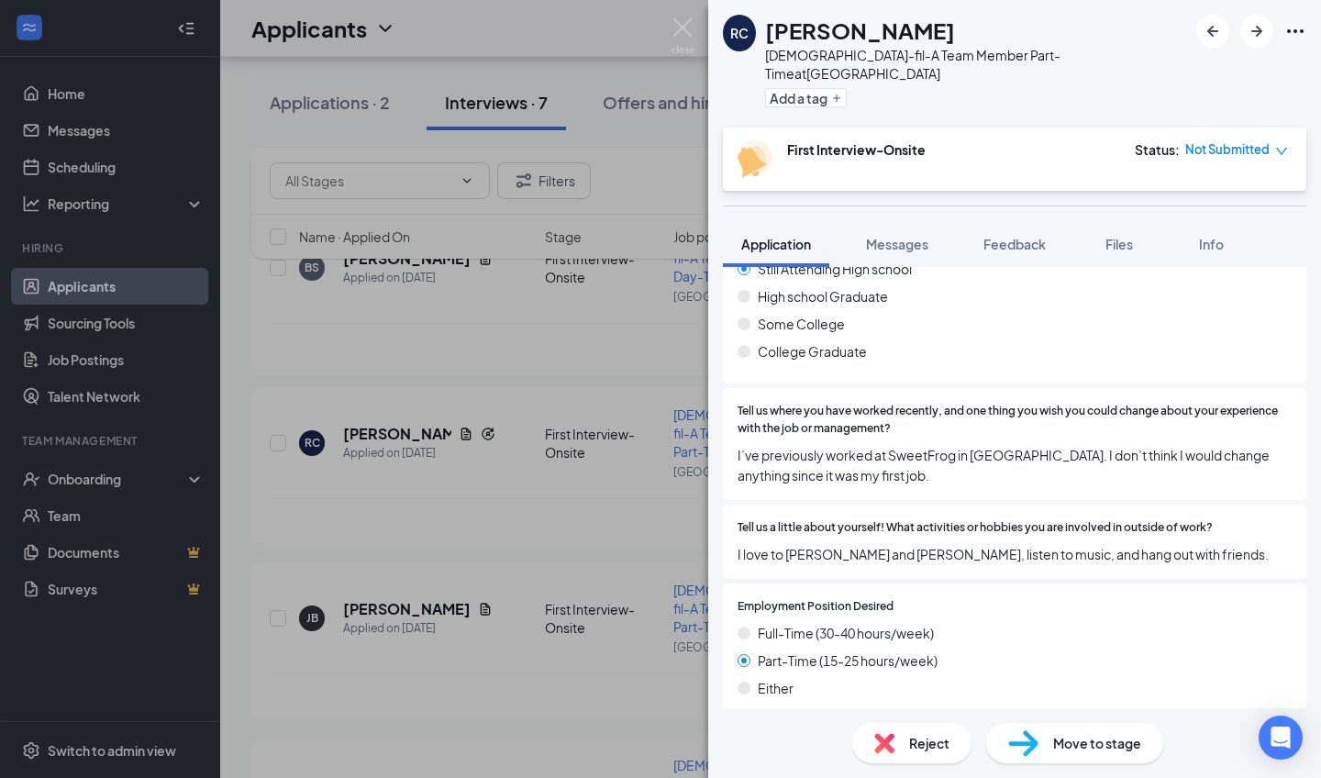
scroll to position [1038, 0]
